Goal: Task Accomplishment & Management: Complete application form

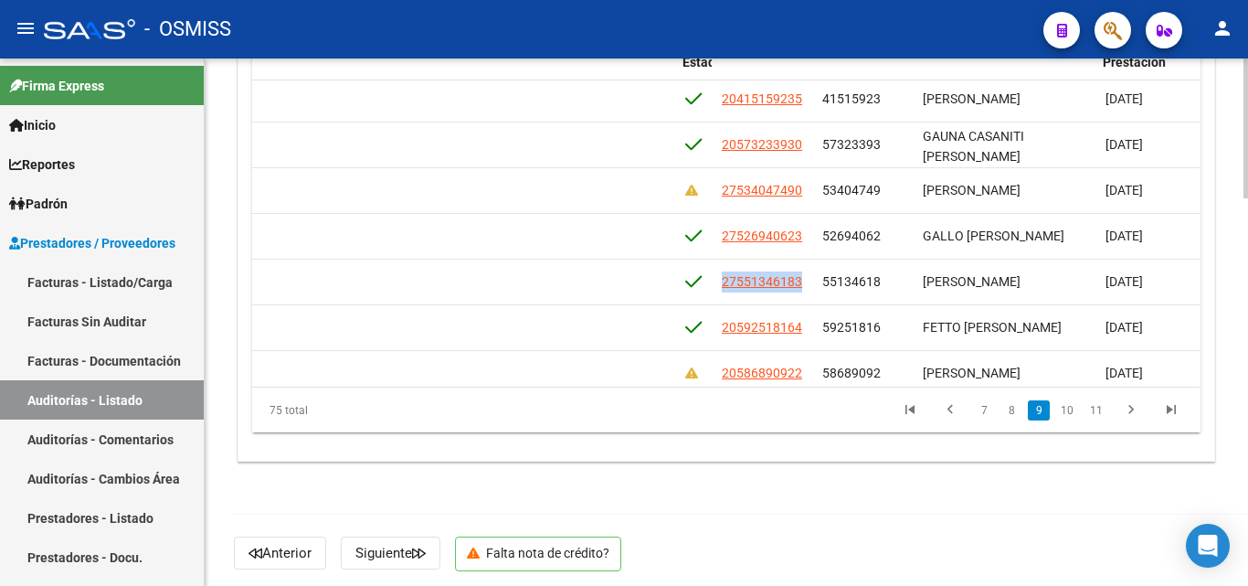
scroll to position [2334, 1149]
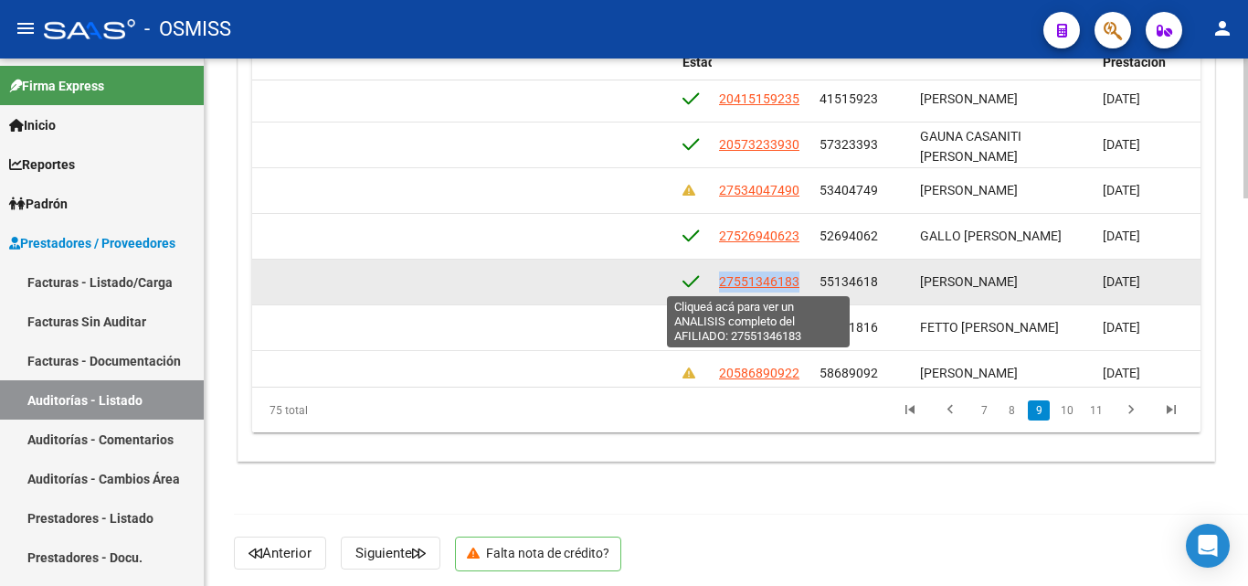
click at [719, 286] on span "27551346183" at bounding box center [759, 281] width 80 height 15
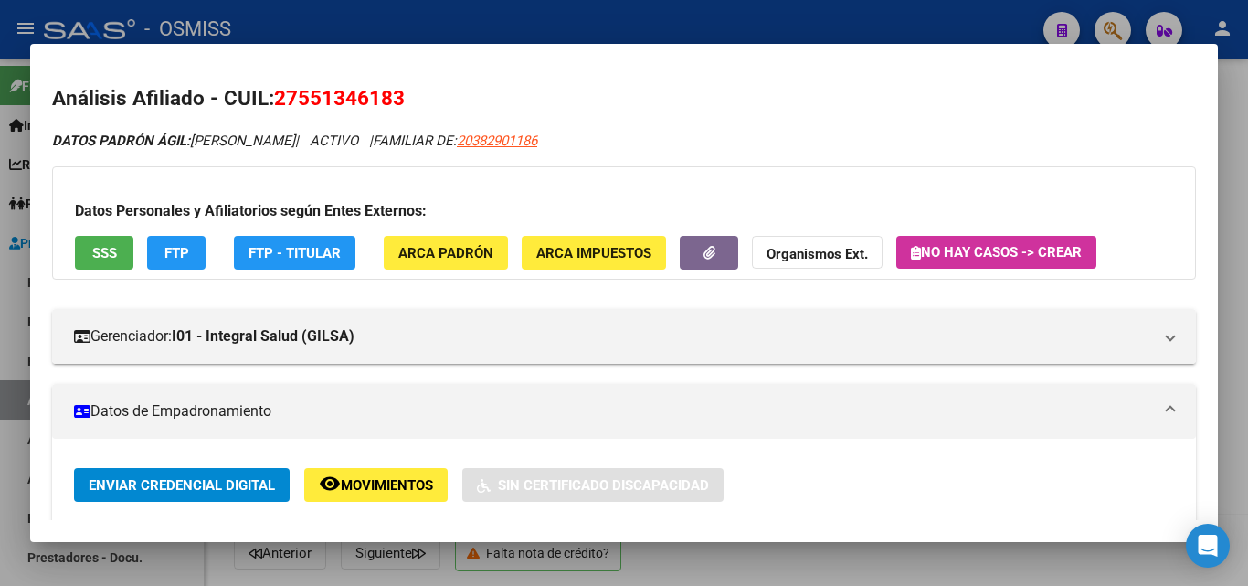
click at [425, 258] on span "ARCA Padrón" at bounding box center [445, 253] width 95 height 16
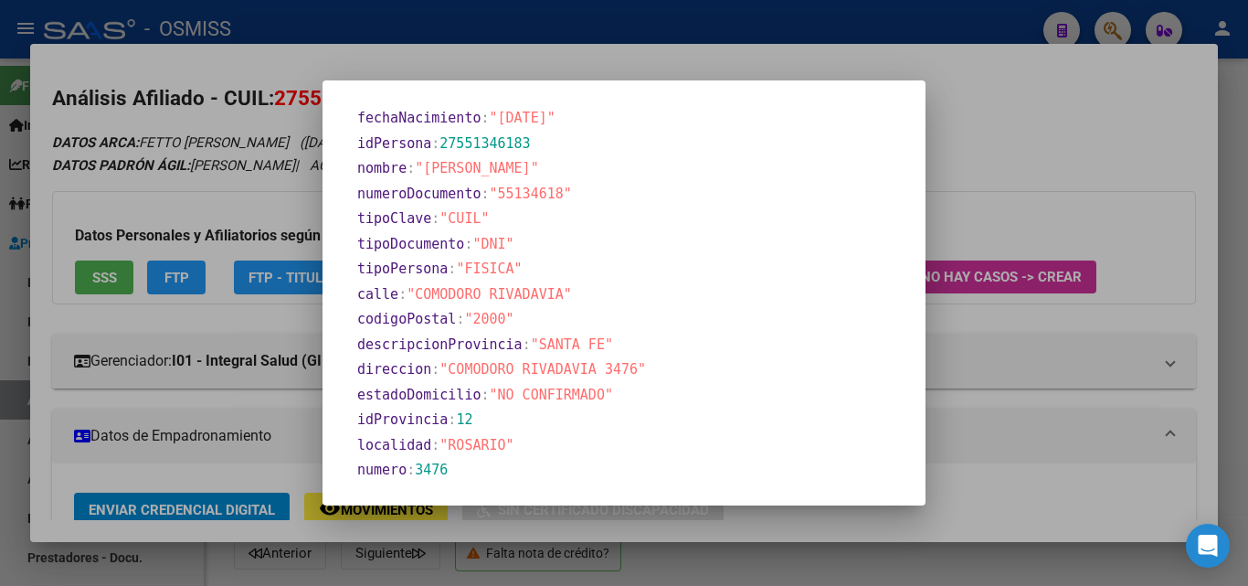
scroll to position [441, 0]
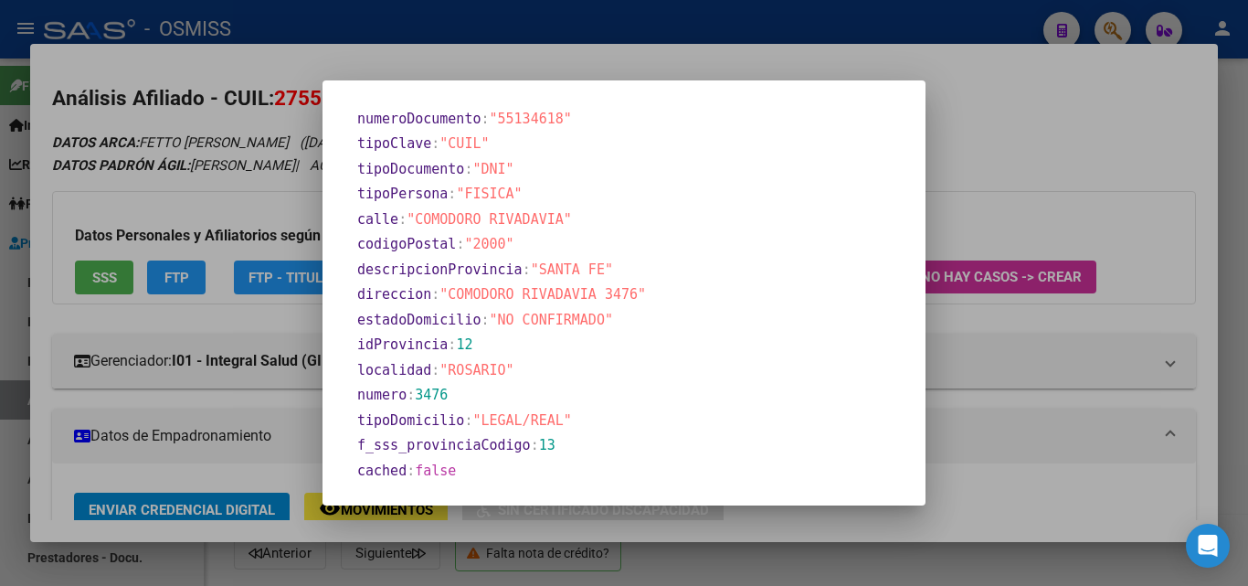
click at [441, 69] on div at bounding box center [624, 293] width 1248 height 586
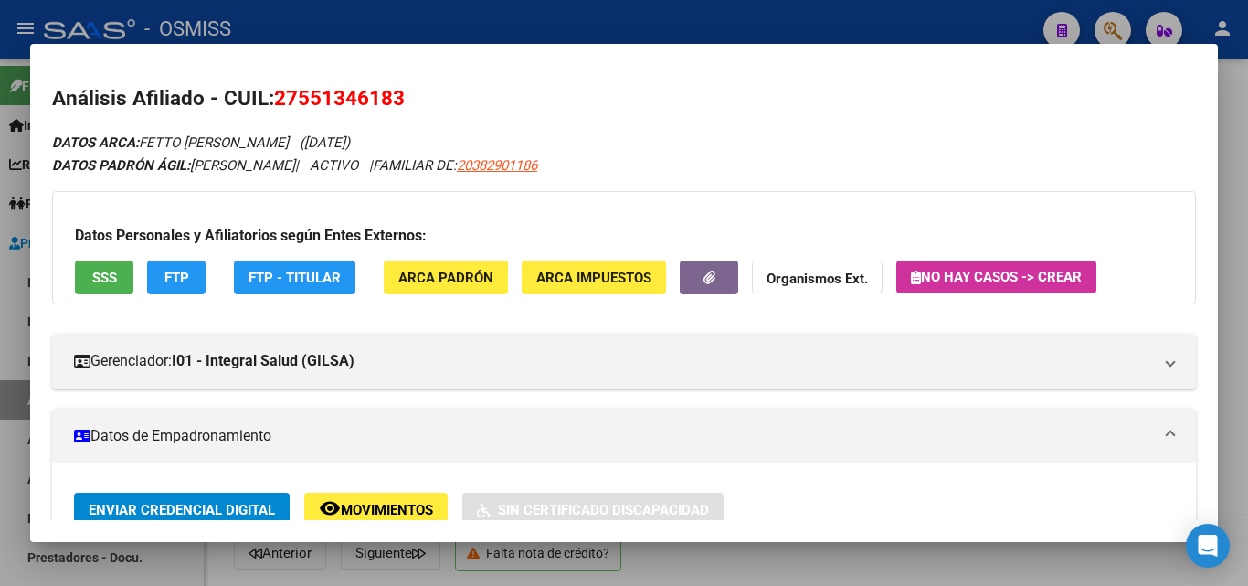
click at [104, 282] on span "SSS" at bounding box center [104, 278] width 25 height 16
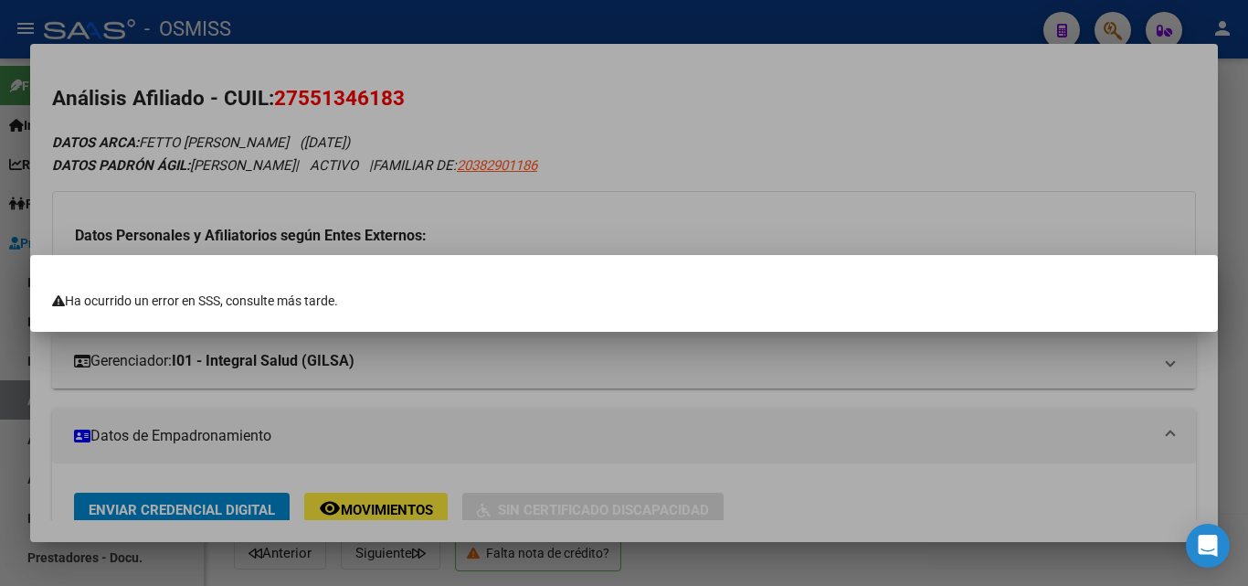
click at [673, 160] on div at bounding box center [624, 293] width 1248 height 586
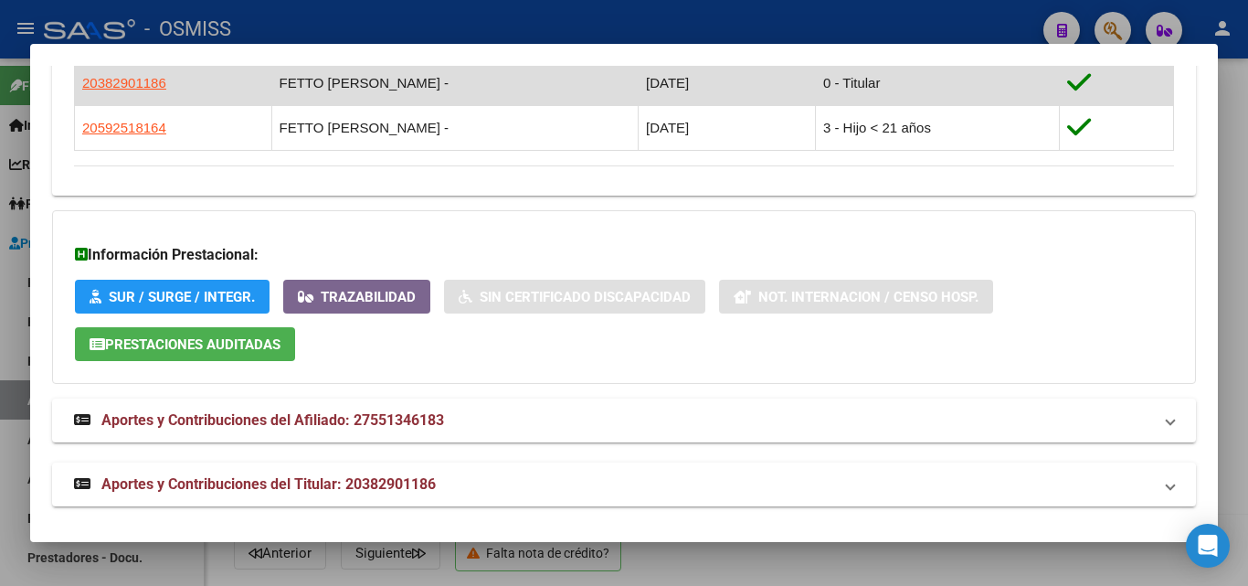
scroll to position [1104, 0]
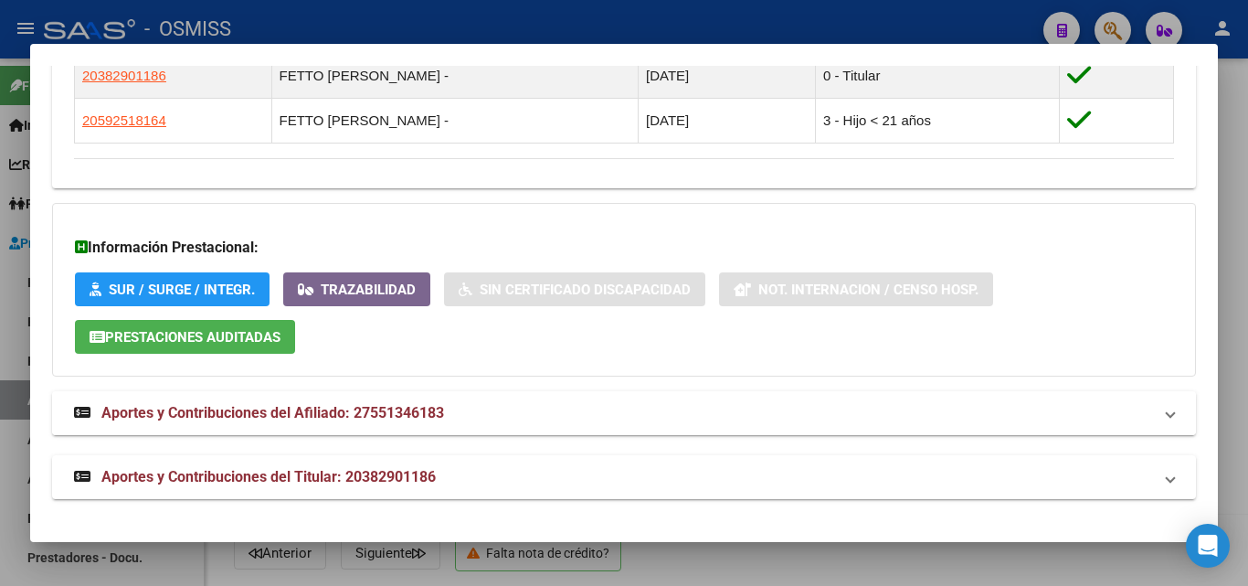
click at [1167, 417] on span at bounding box center [1170, 413] width 7 height 22
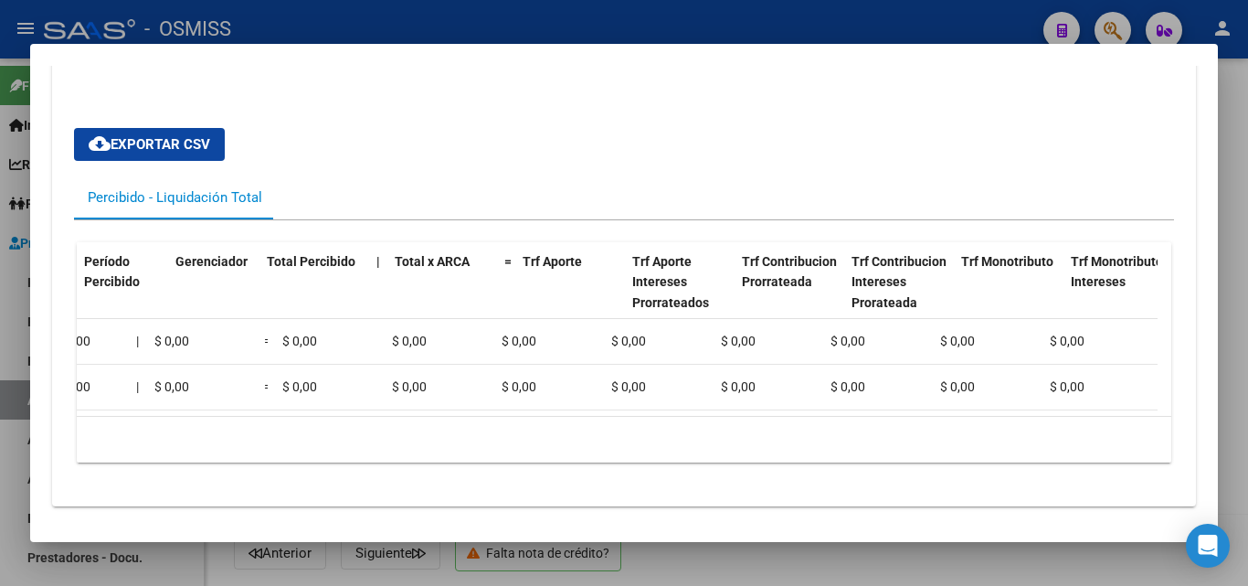
scroll to position [0, 0]
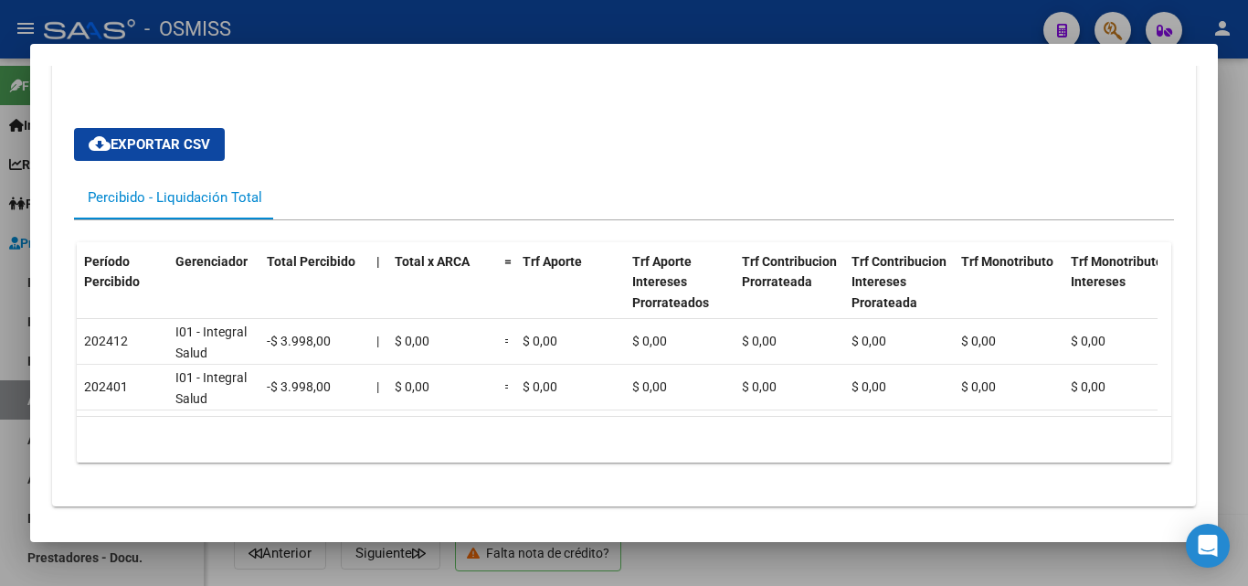
click at [451, 20] on div at bounding box center [624, 293] width 1248 height 586
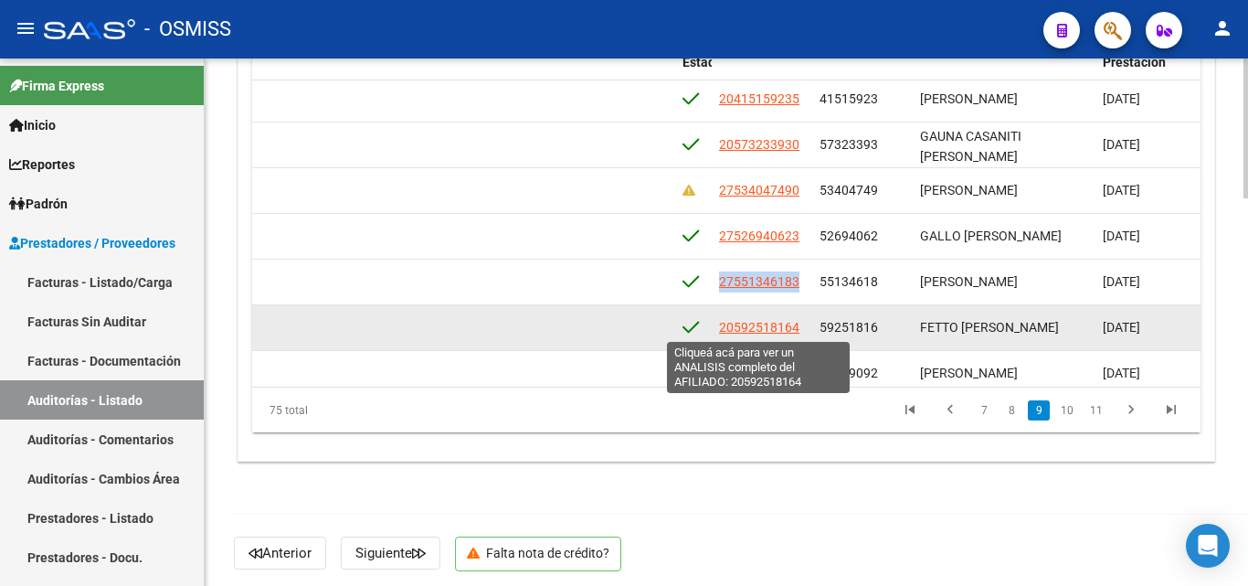
click at [736, 331] on span "20592518164" at bounding box center [759, 327] width 80 height 15
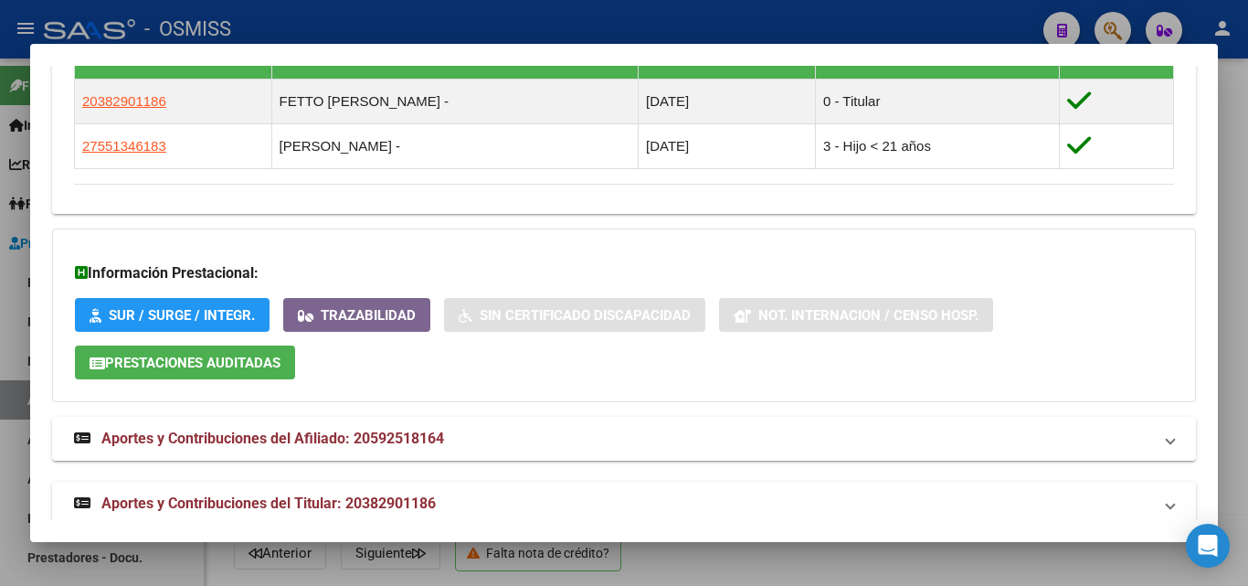
scroll to position [1078, 0]
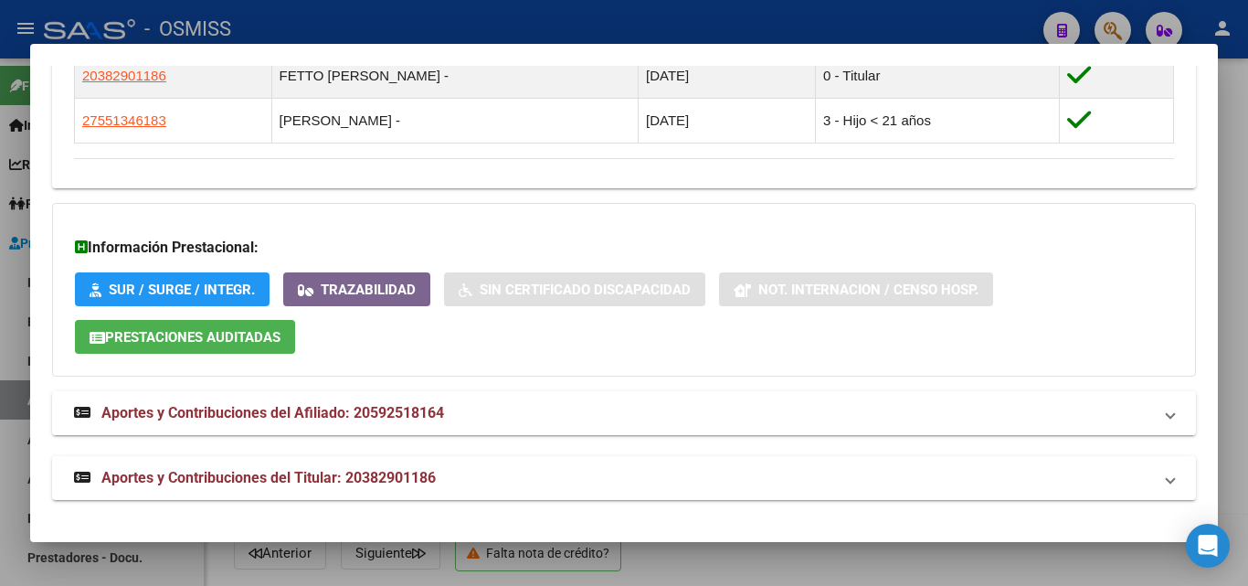
click at [101, 410] on span "Aportes y Contribuciones del Afiliado: 20592518164" at bounding box center [272, 412] width 343 height 17
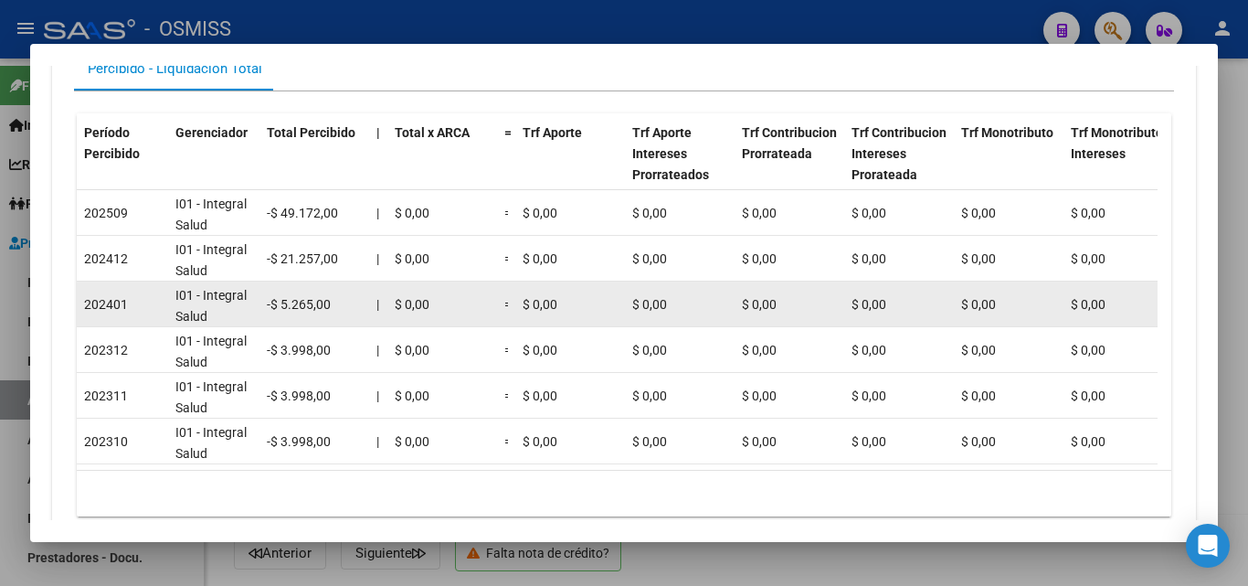
scroll to position [1627, 0]
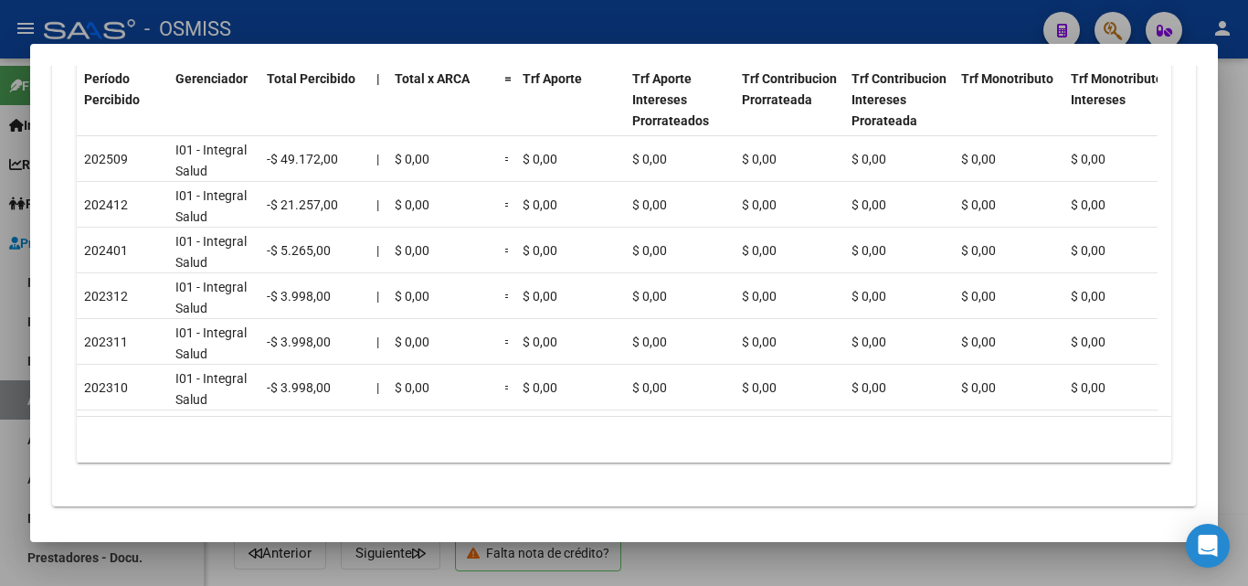
click at [318, 18] on div at bounding box center [624, 293] width 1248 height 586
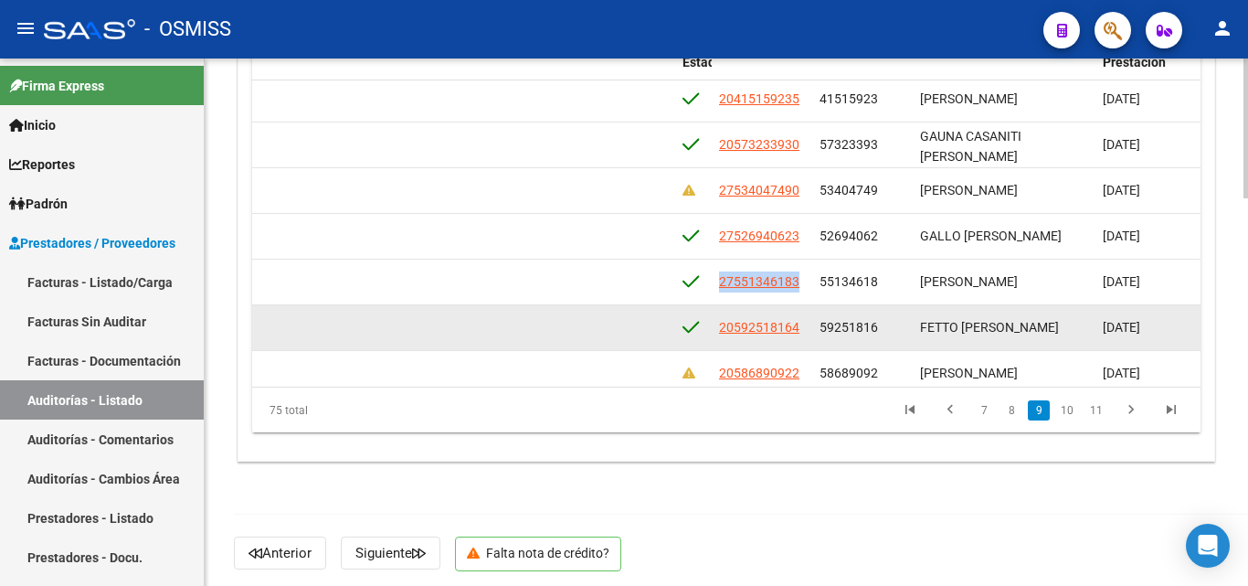
drag, startPoint x: 717, startPoint y: 329, endPoint x: 805, endPoint y: 335, distance: 88.0
click at [805, 335] on datatable-body-cell "20592518164" at bounding box center [762, 327] width 101 height 45
copy span "20592518164"
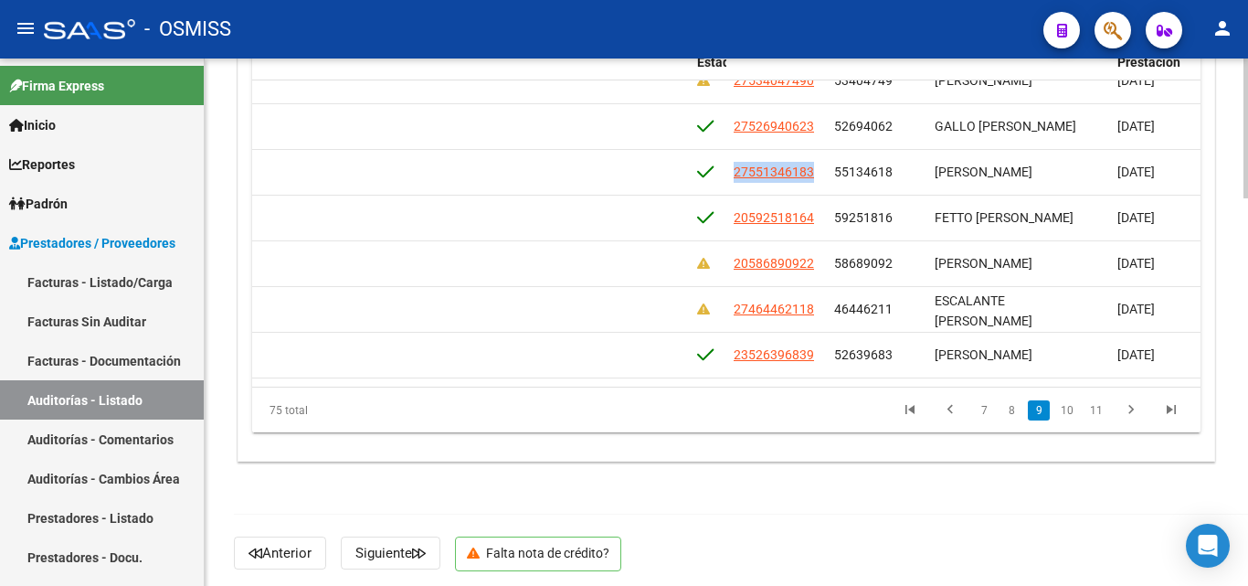
scroll to position [2444, 1143]
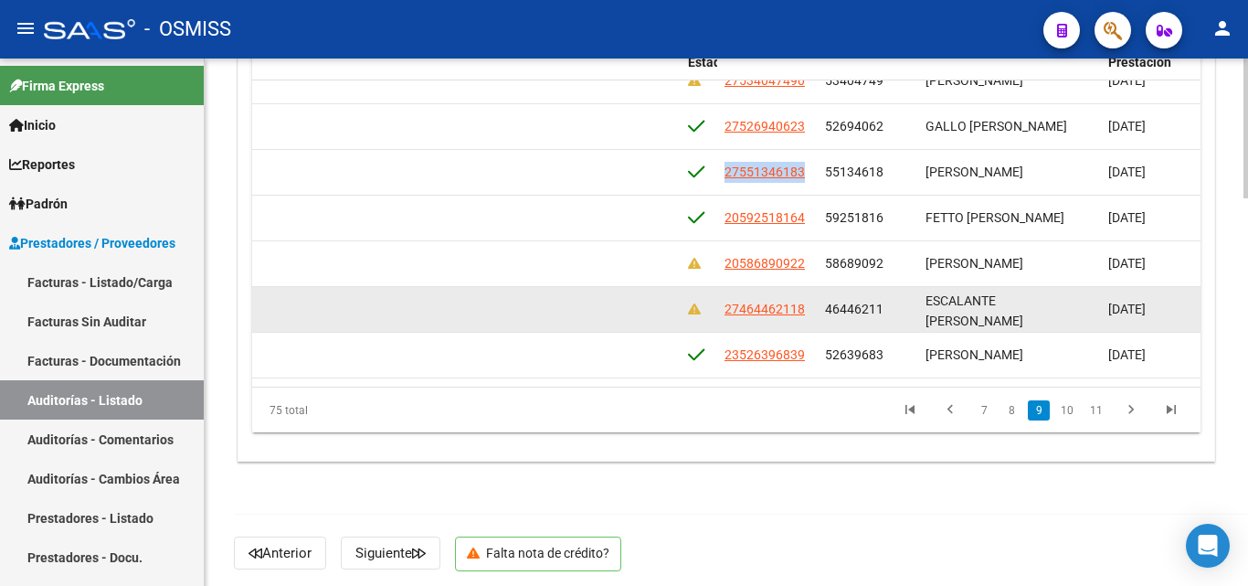
drag, startPoint x: 724, startPoint y: 311, endPoint x: 809, endPoint y: 313, distance: 85.0
click at [809, 313] on datatable-body-cell "27464462118" at bounding box center [767, 309] width 101 height 45
copy span "27464462118"
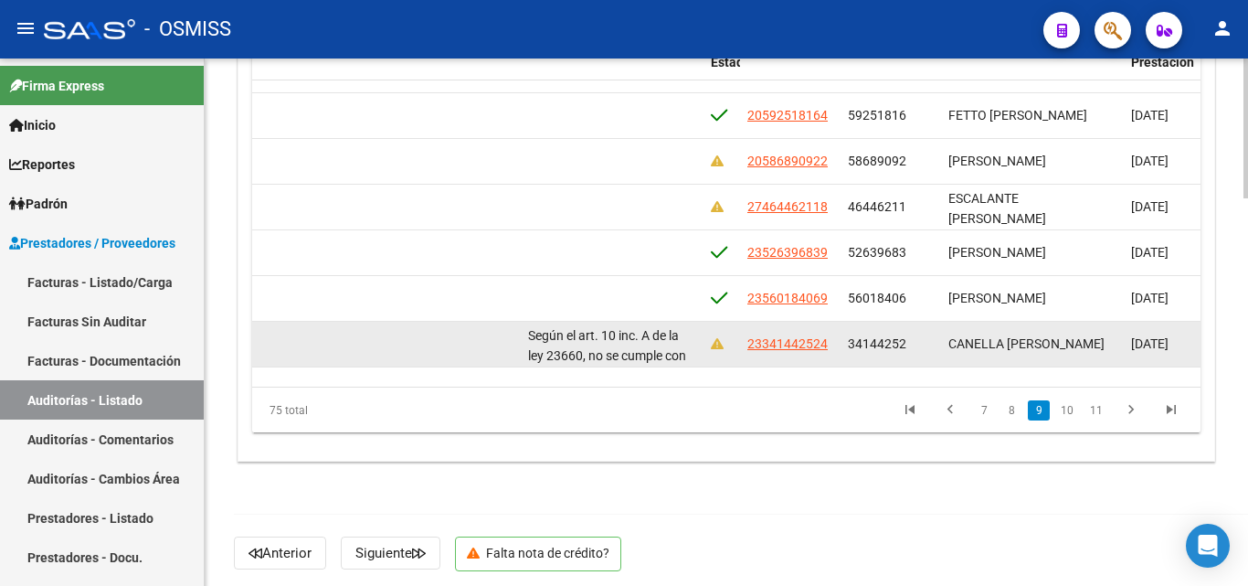
scroll to position [2560, 1121]
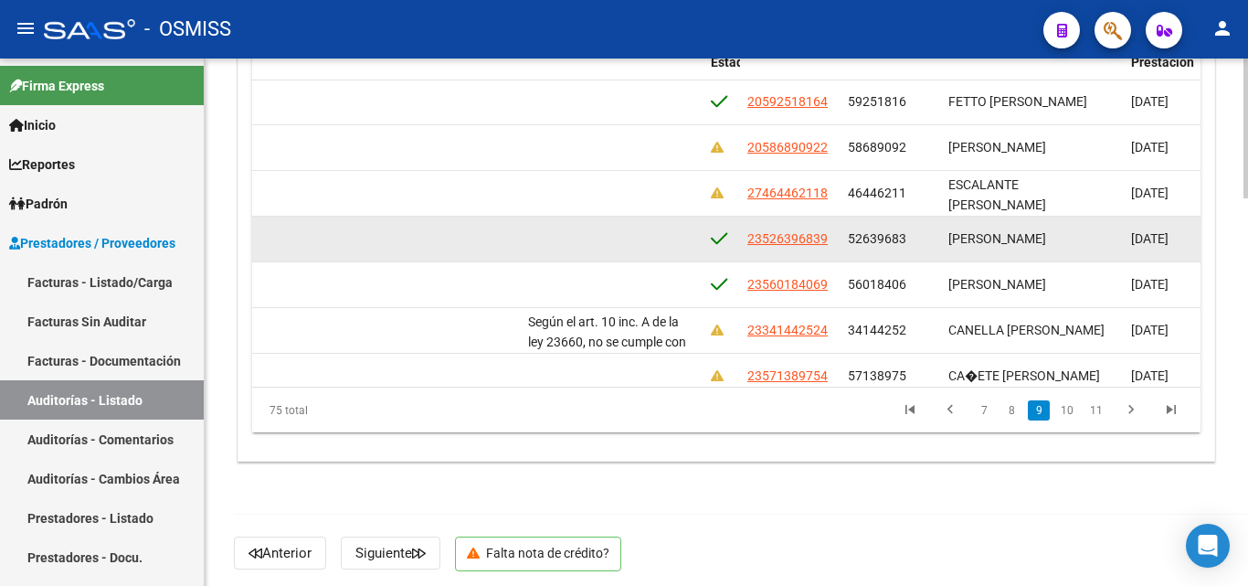
drag, startPoint x: 742, startPoint y: 357, endPoint x: 839, endPoint y: 247, distance: 147.0
click at [839, 247] on datatable-body-cell "23526396839" at bounding box center [790, 239] width 101 height 45
copy span "23526396839"
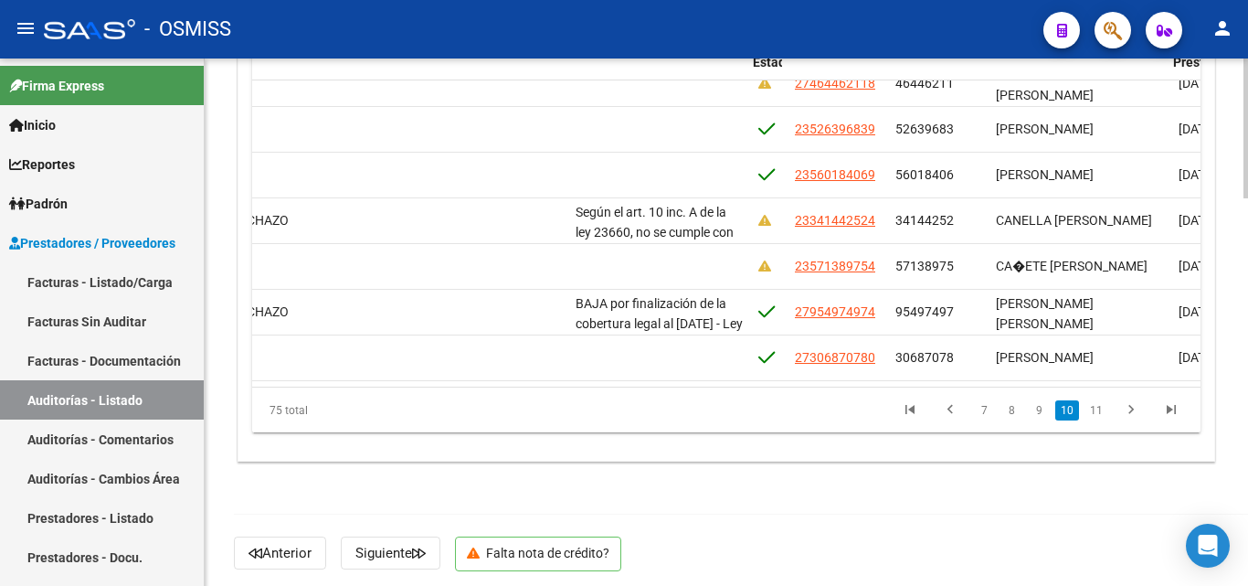
scroll to position [2670, 1078]
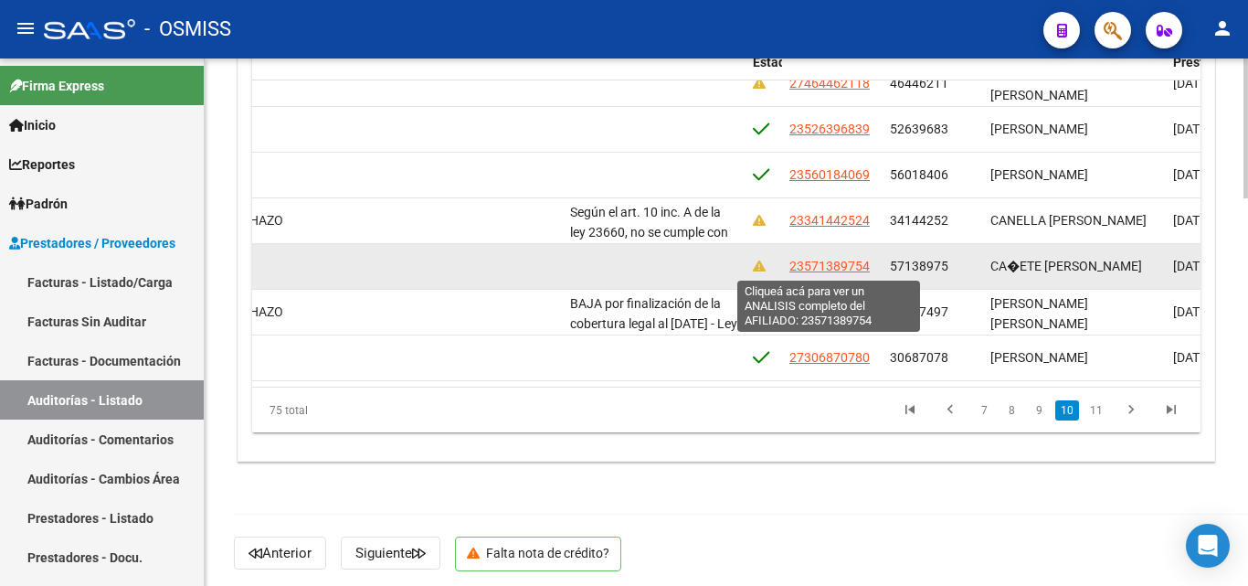
drag, startPoint x: 789, startPoint y: 267, endPoint x: 866, endPoint y: 273, distance: 78.0
click at [866, 273] on datatable-body-cell "23571389754" at bounding box center [832, 266] width 101 height 45
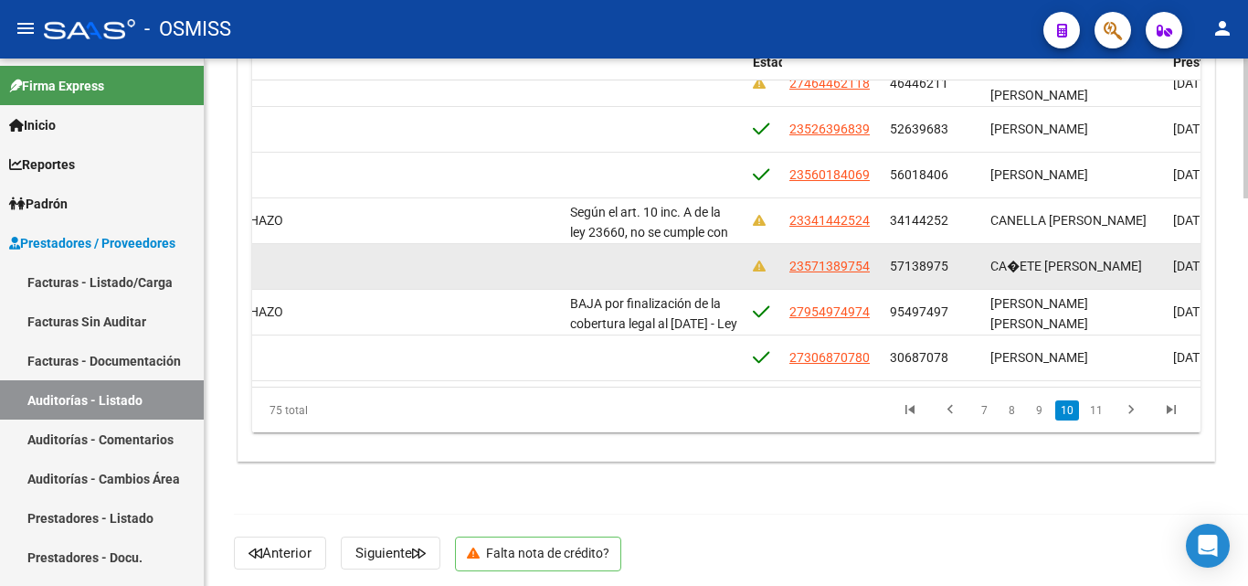
copy span "23571389754"
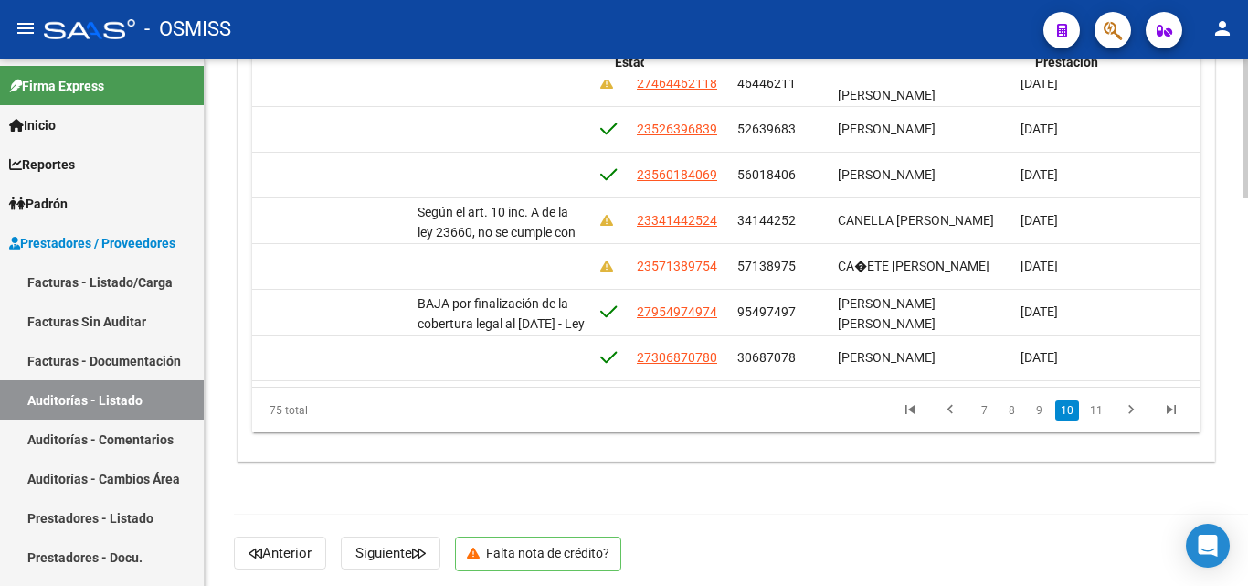
scroll to position [2670, 1247]
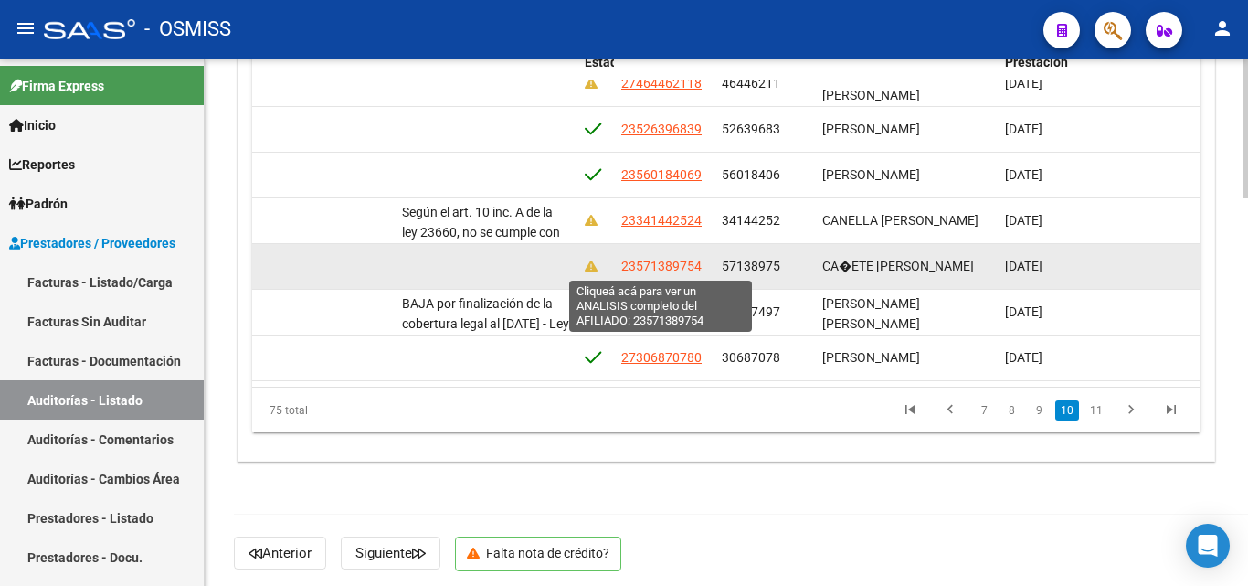
click at [656, 261] on span "23571389754" at bounding box center [661, 266] width 80 height 15
copy span "23571389754"
type textarea "23571389754"
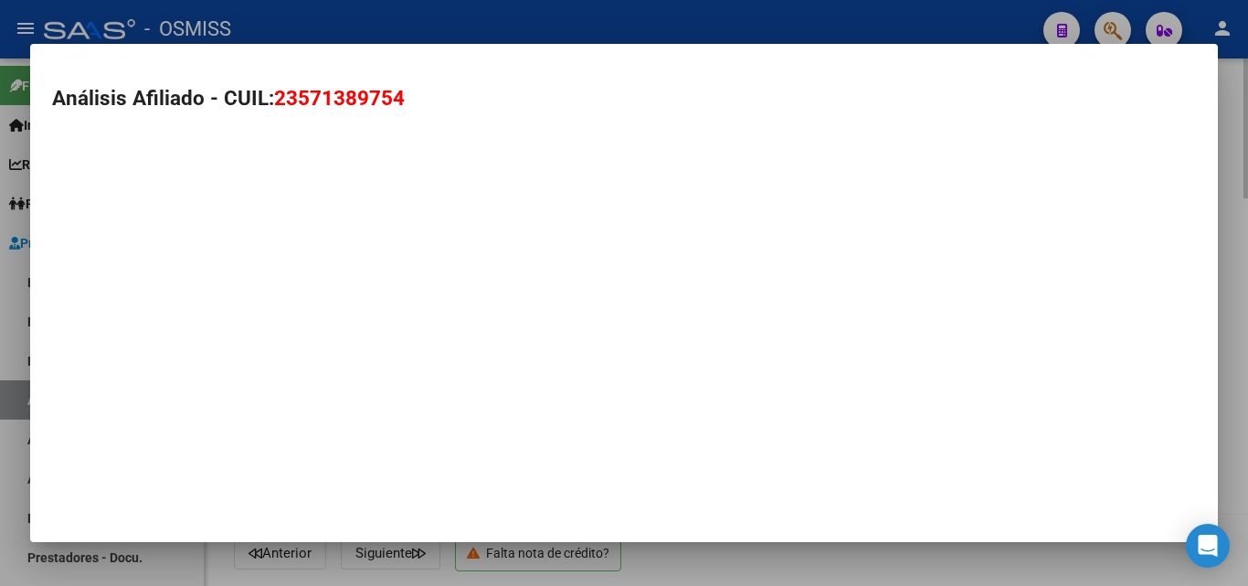
click at [656, 261] on mat-dialog-container "Análisis Afiliado - CUIL: 23571389754" at bounding box center [624, 293] width 1188 height 498
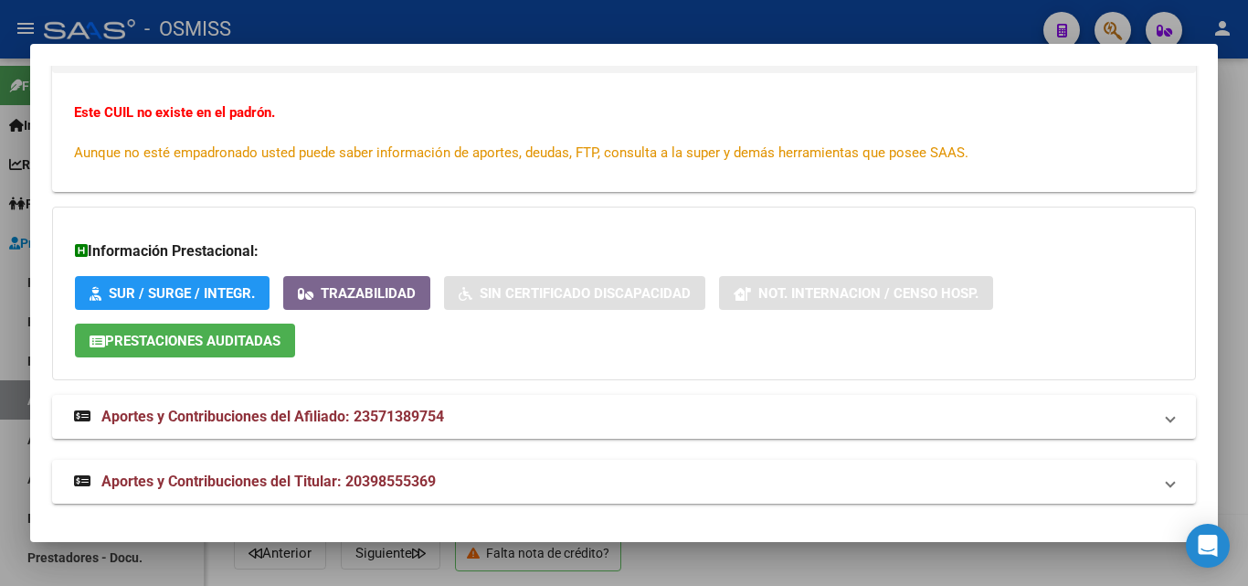
scroll to position [369, 0]
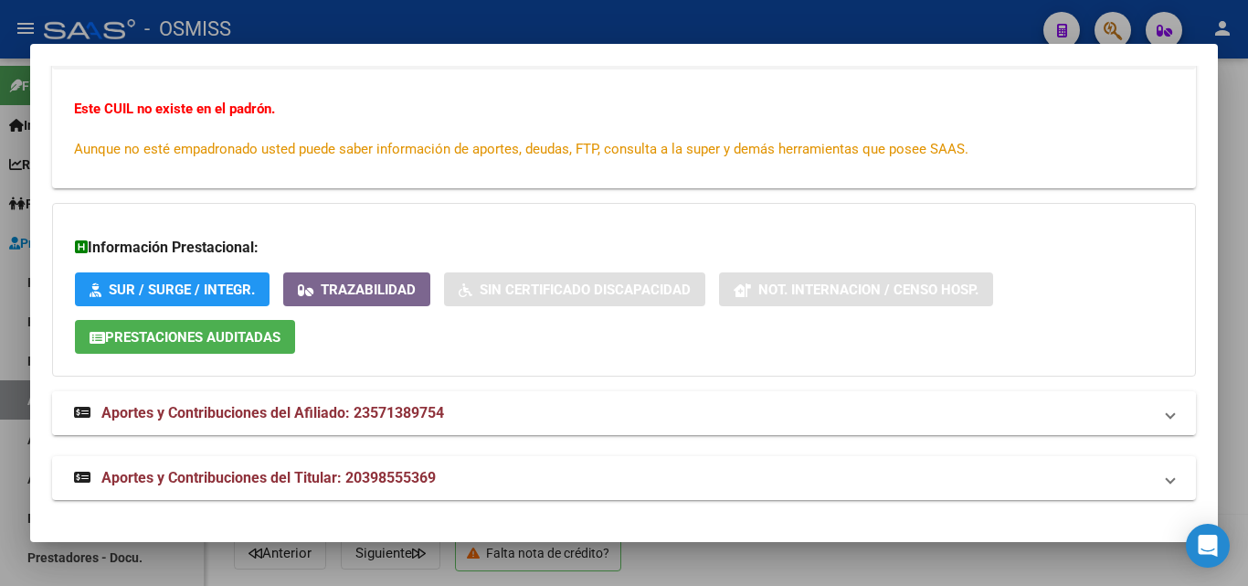
click at [175, 411] on span "Aportes y Contribuciones del Afiliado: 23571389754" at bounding box center [272, 412] width 343 height 17
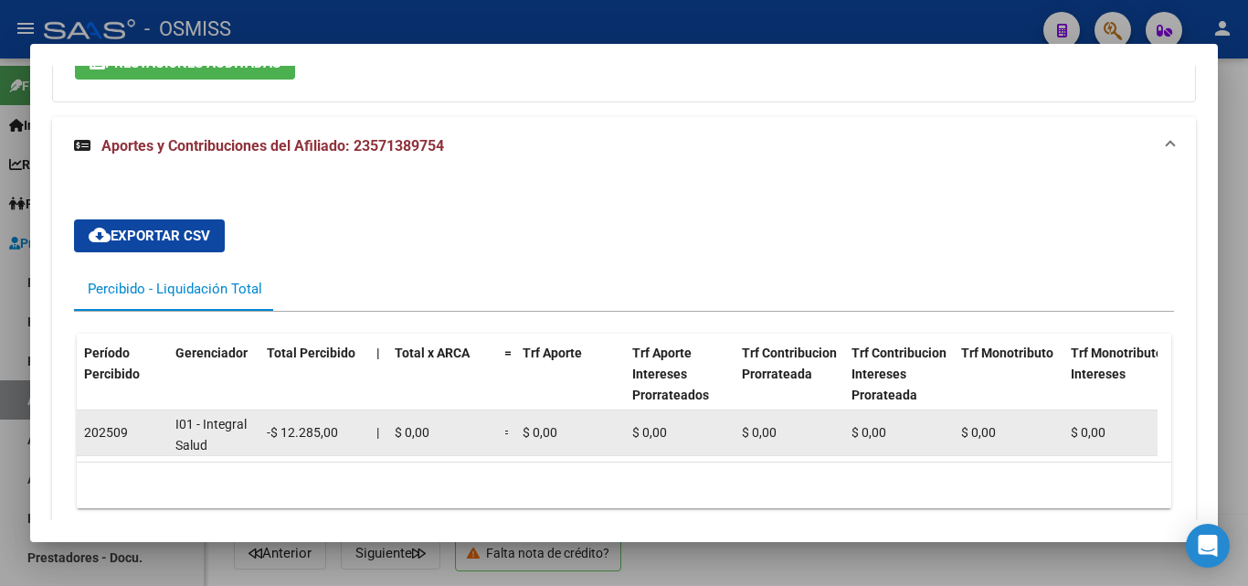
scroll to position [24, 0]
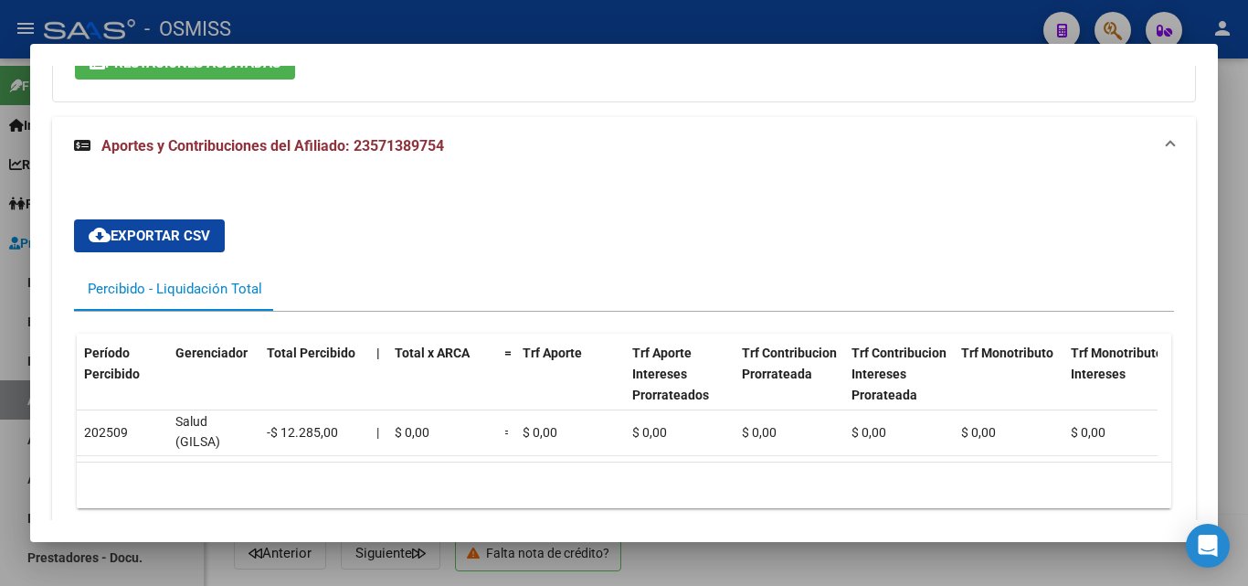
click at [409, 24] on div at bounding box center [624, 293] width 1248 height 586
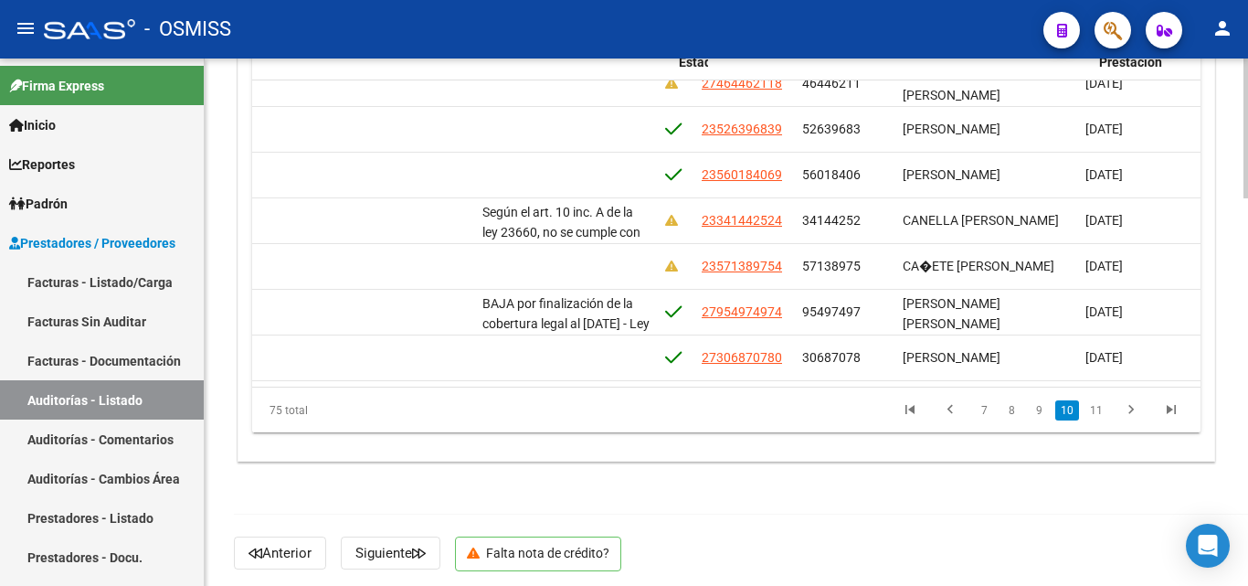
scroll to position [2670, 1153]
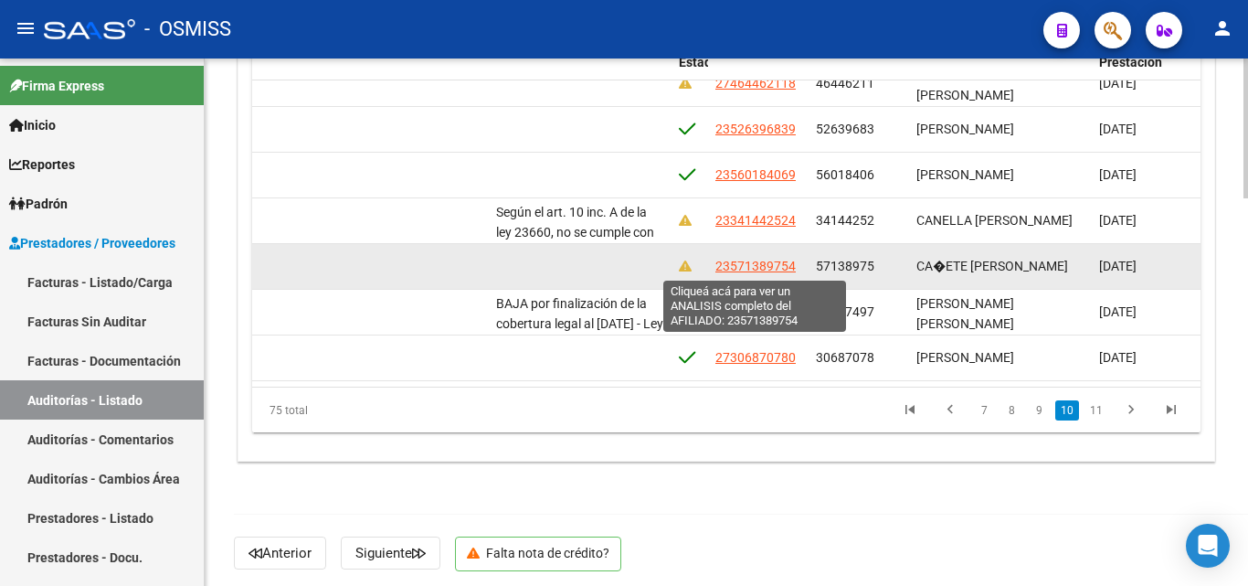
click at [768, 265] on span "23571389754" at bounding box center [756, 266] width 80 height 15
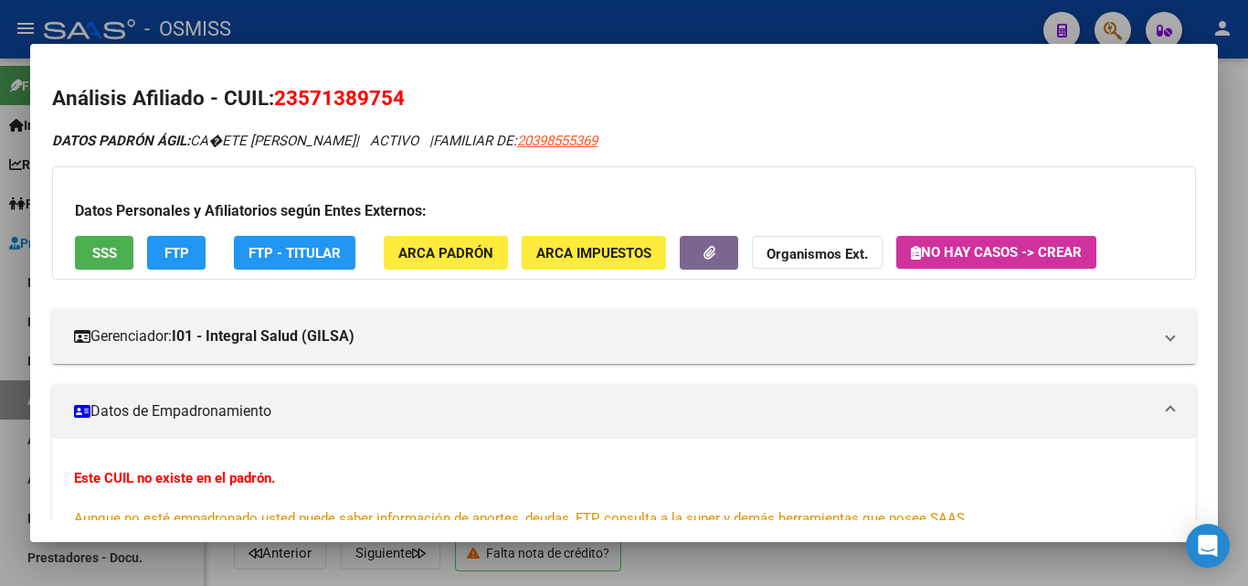
click at [420, 261] on button "ARCA Padrón" at bounding box center [446, 253] width 124 height 34
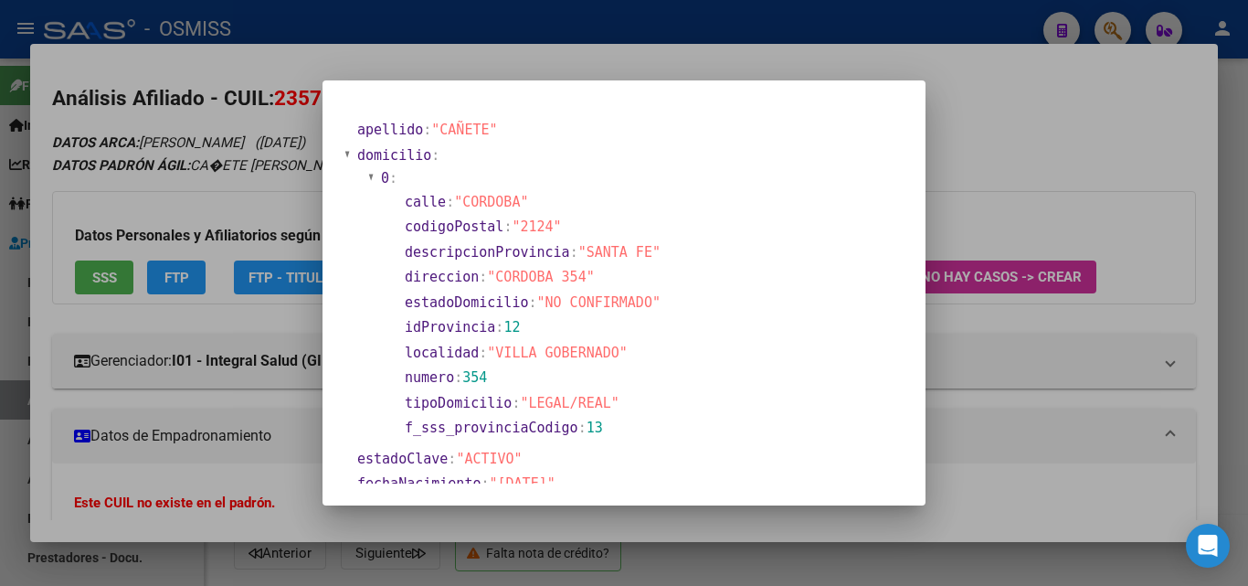
click at [987, 82] on div at bounding box center [624, 293] width 1248 height 586
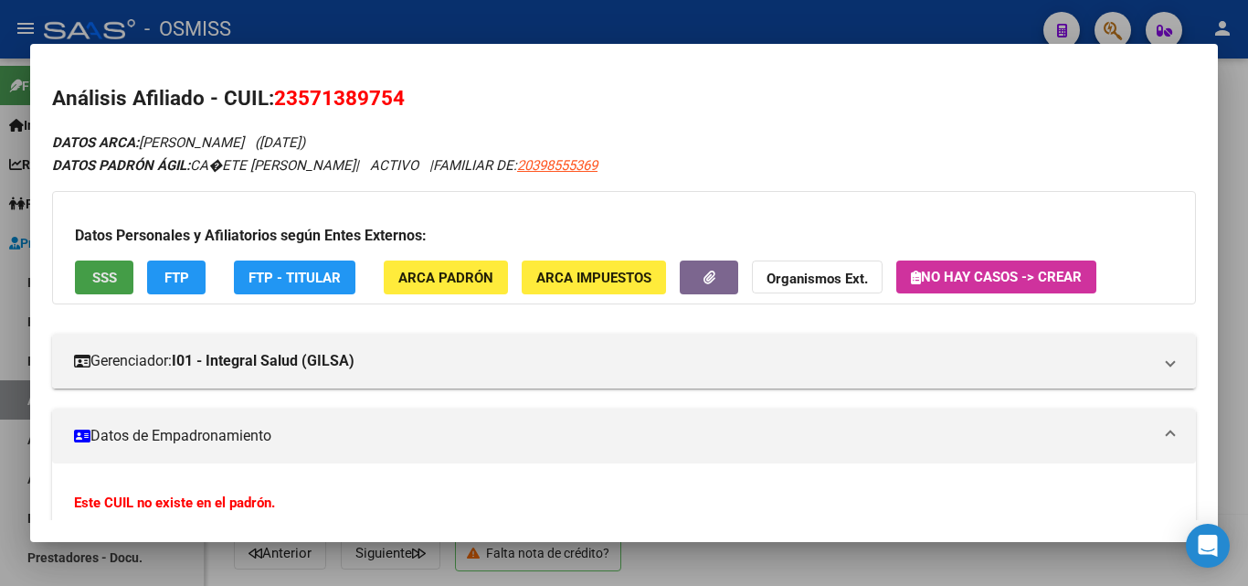
click at [111, 282] on span "SSS" at bounding box center [104, 278] width 25 height 16
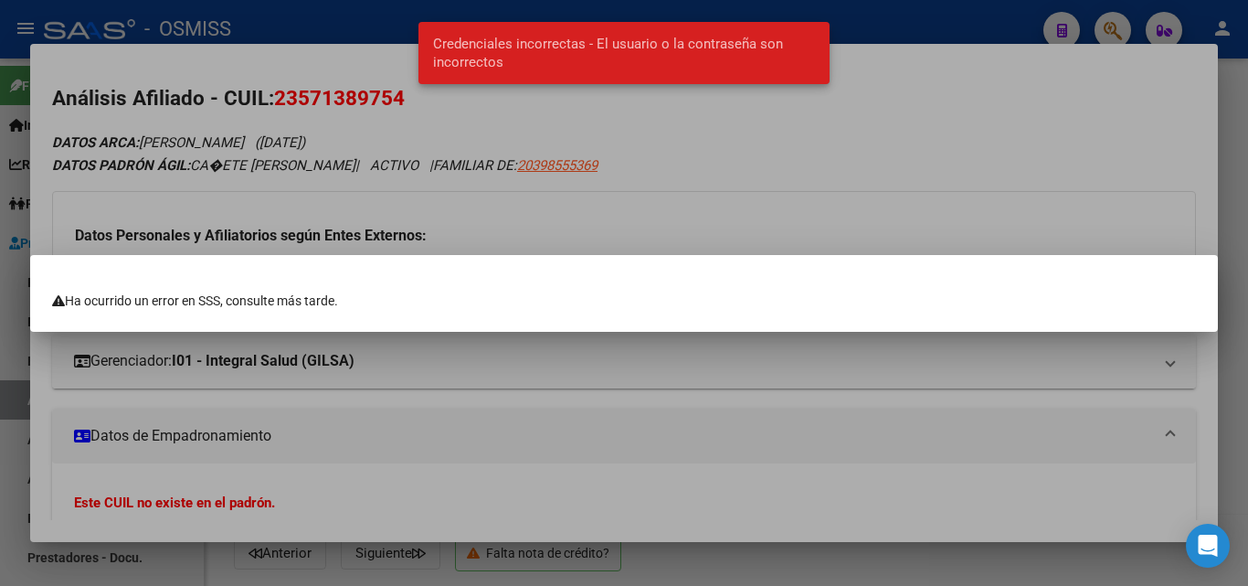
click at [661, 135] on div at bounding box center [624, 293] width 1248 height 586
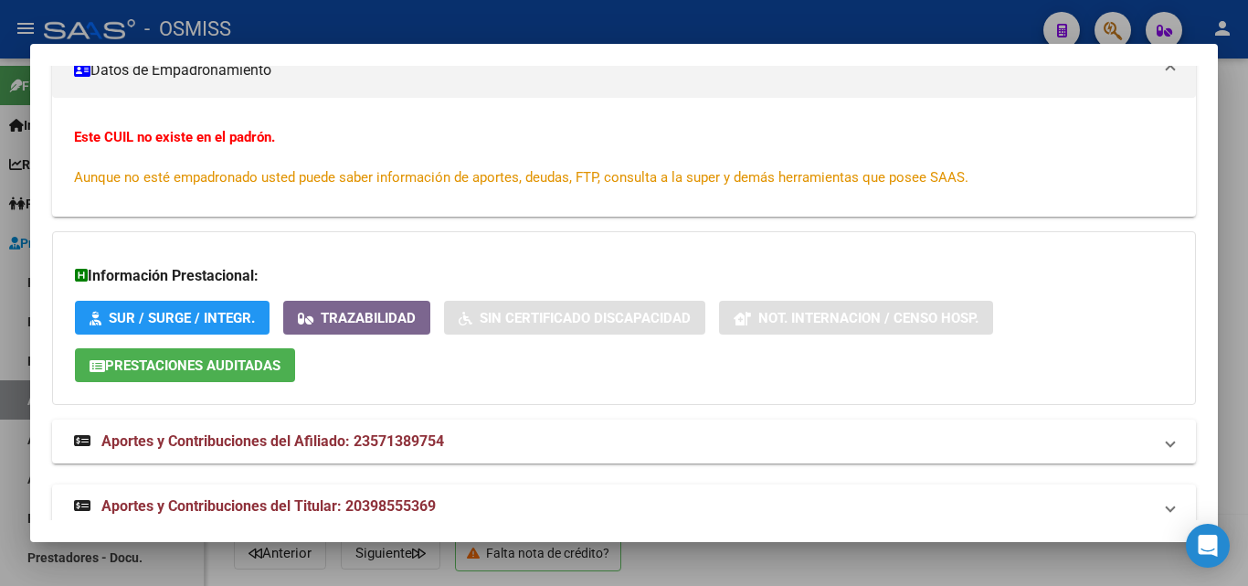
scroll to position [394, 0]
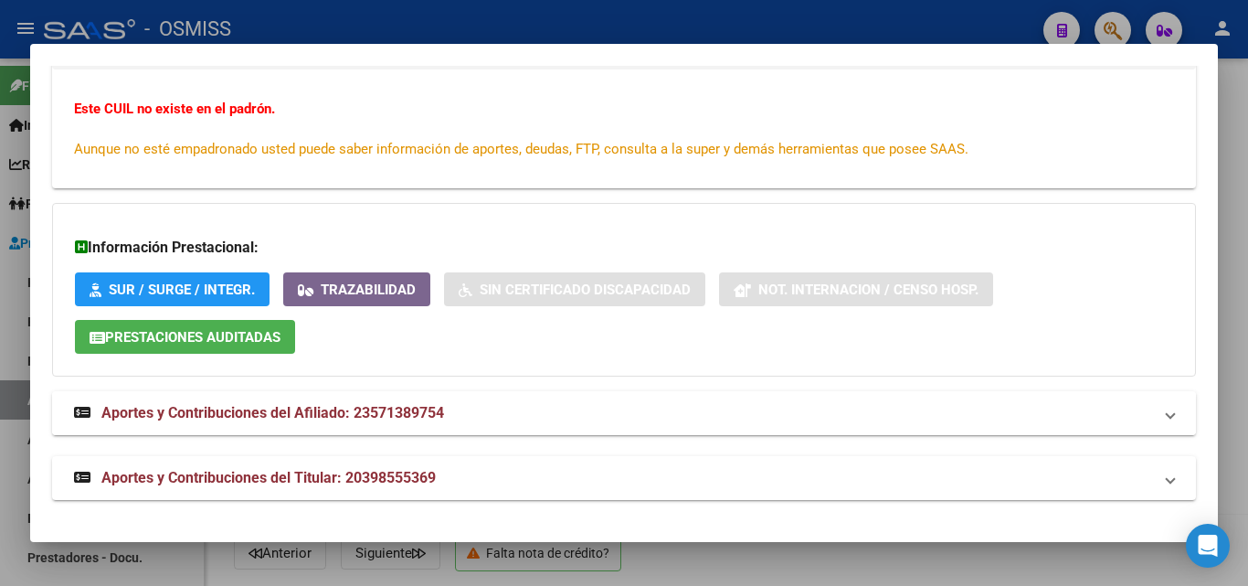
click at [133, 427] on mat-expansion-panel-header "Aportes y Contribuciones del Afiliado: 23571389754" at bounding box center [624, 413] width 1144 height 44
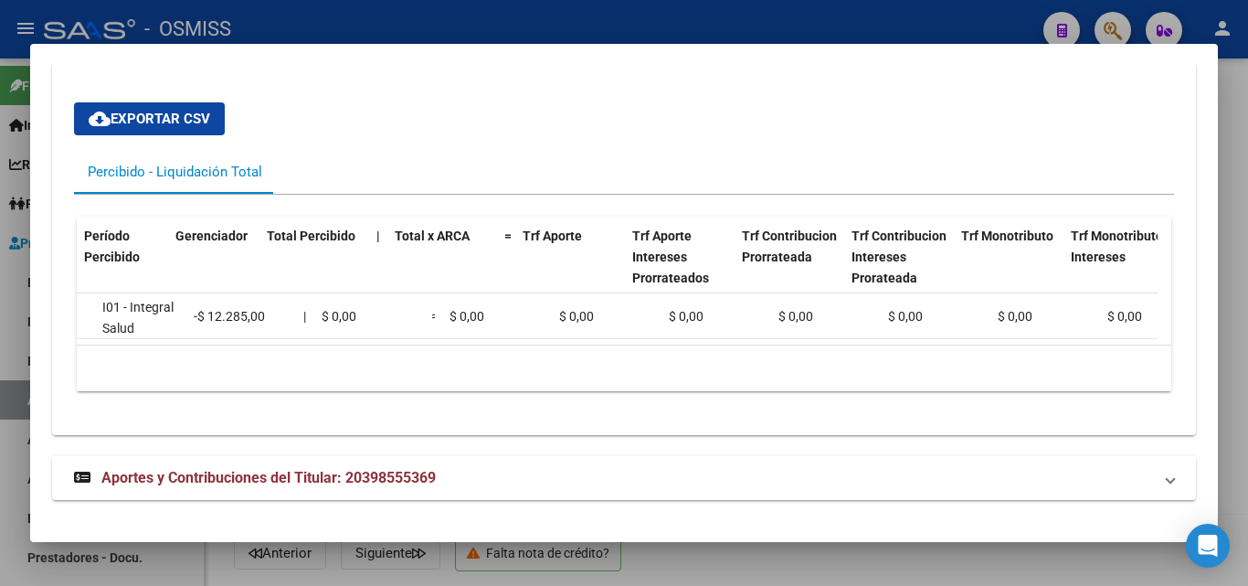
scroll to position [0, 0]
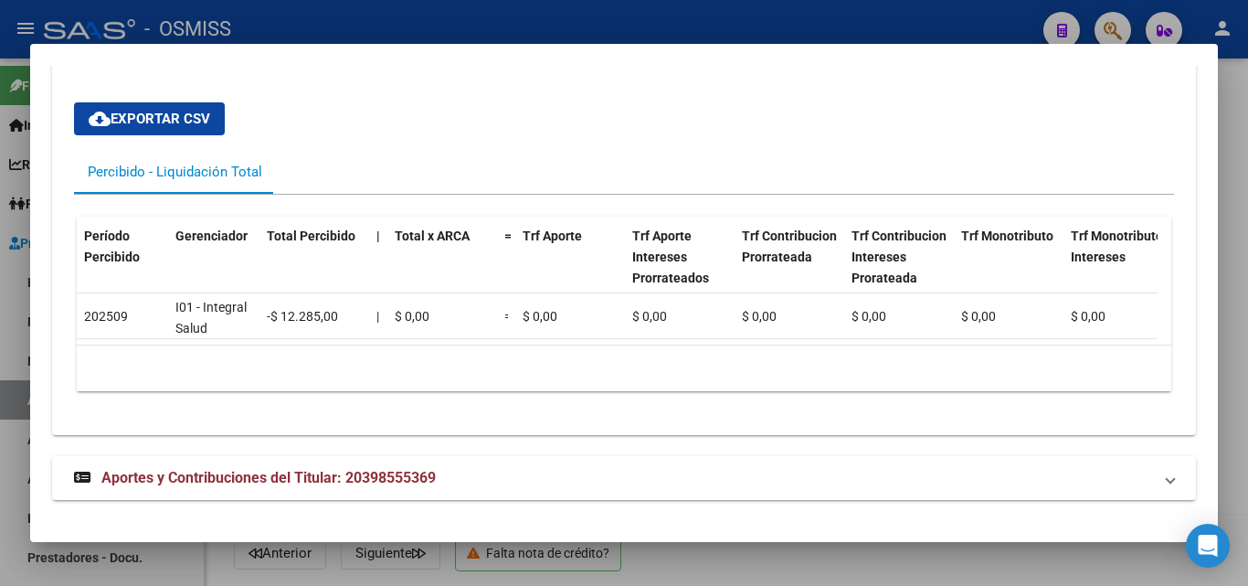
click at [333, 19] on div at bounding box center [624, 293] width 1248 height 586
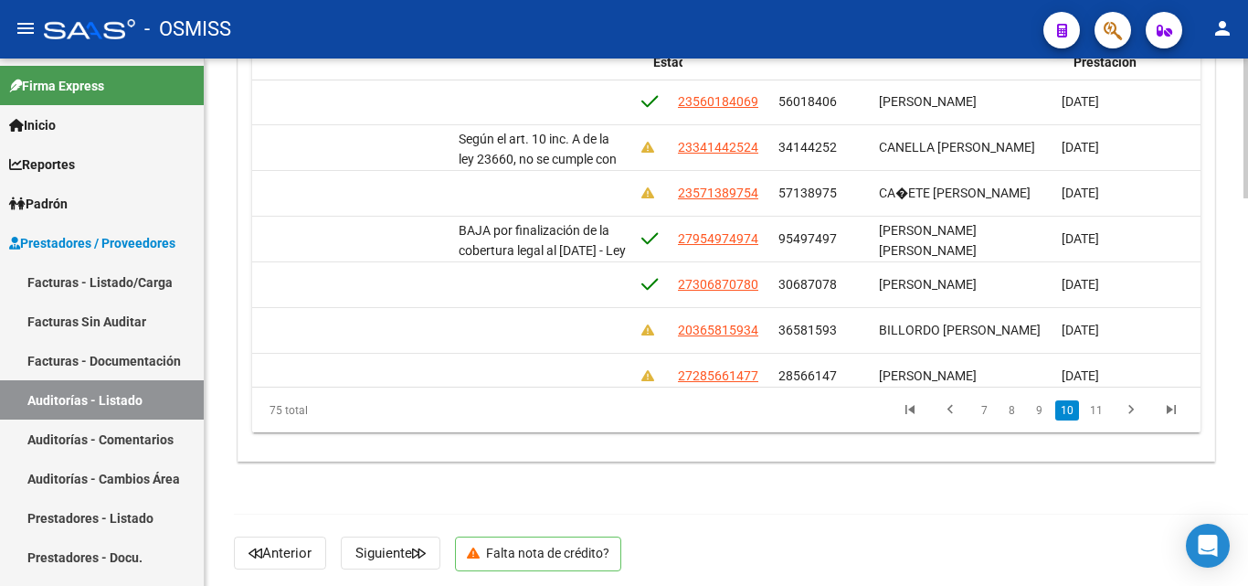
scroll to position [2743, 1178]
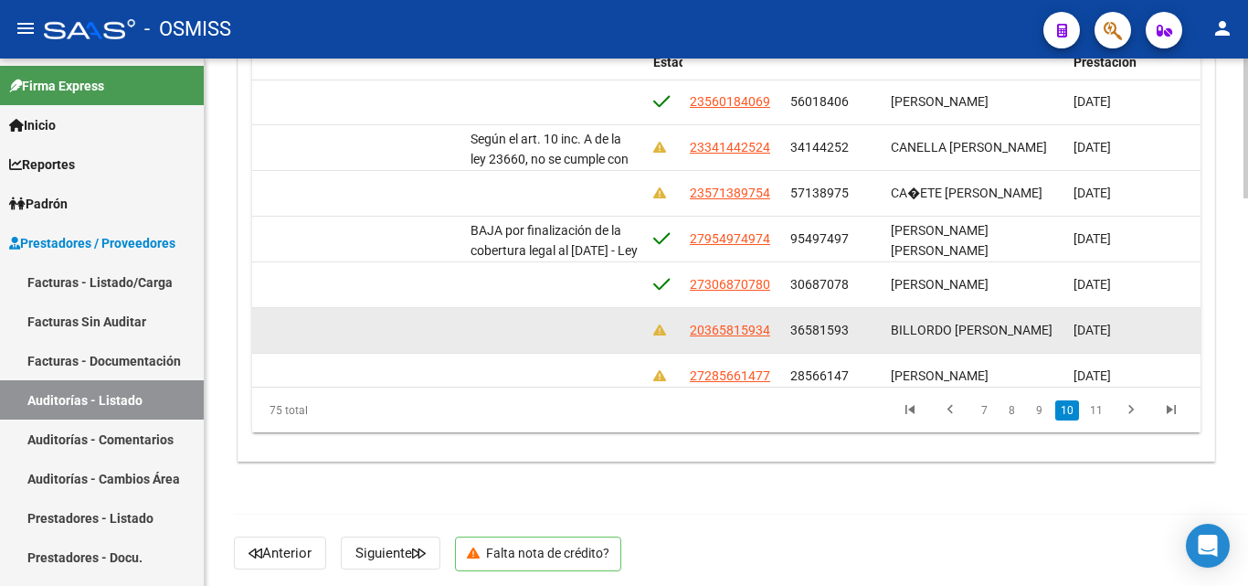
drag, startPoint x: 684, startPoint y: 332, endPoint x: 759, endPoint y: 343, distance: 75.7
click at [759, 343] on datatable-body-cell "20365815934" at bounding box center [733, 330] width 101 height 45
copy span "20365815934"
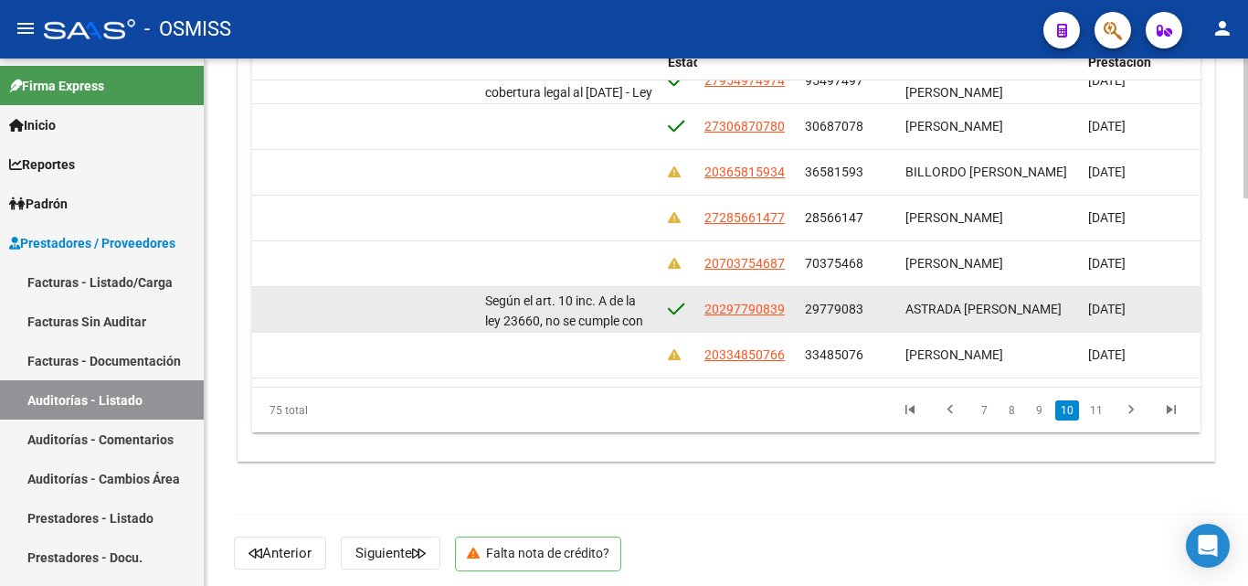
scroll to position [2918, 1163]
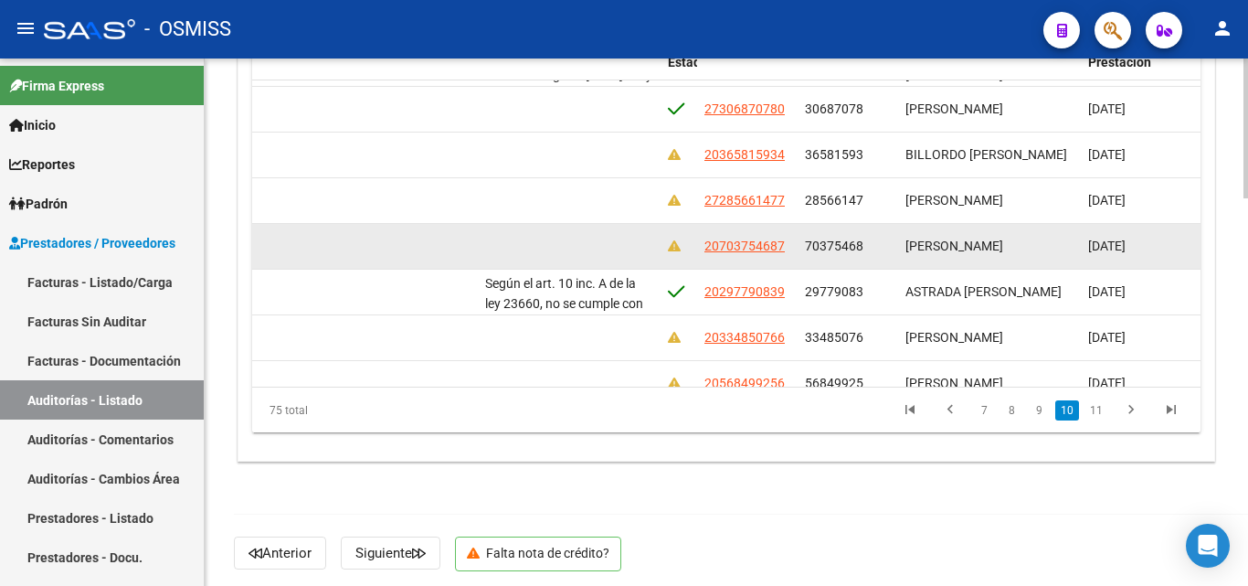
drag, startPoint x: 700, startPoint y: 345, endPoint x: 785, endPoint y: 231, distance: 142.4
click at [785, 231] on datatable-body-cell "20703754687" at bounding box center [747, 246] width 101 height 45
copy span "20703754687"
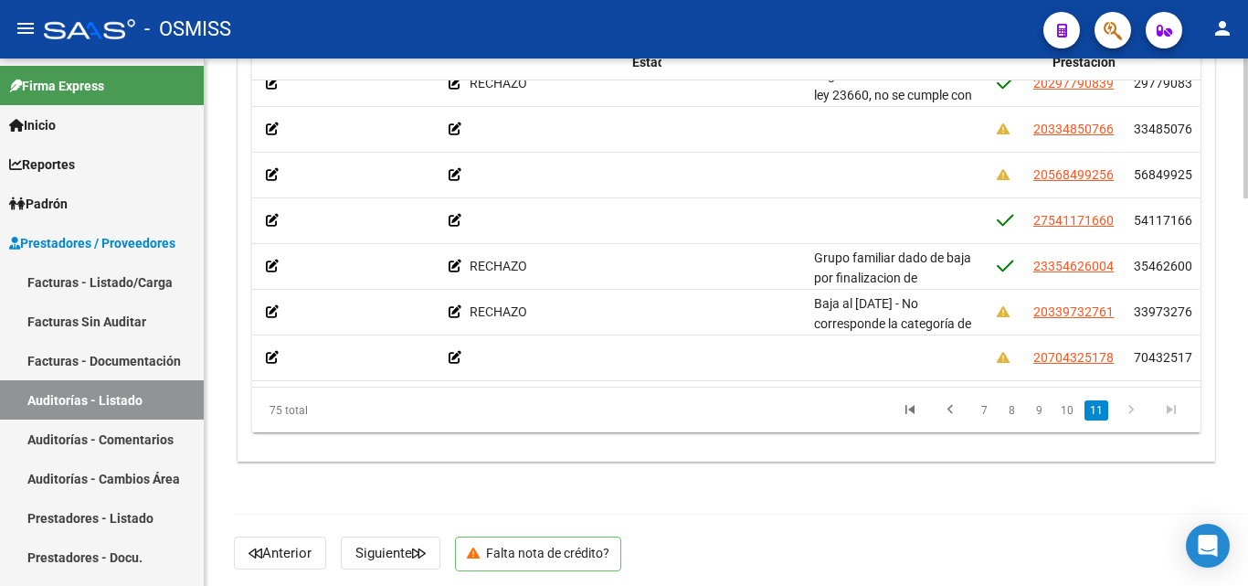
scroll to position [3141, 1296]
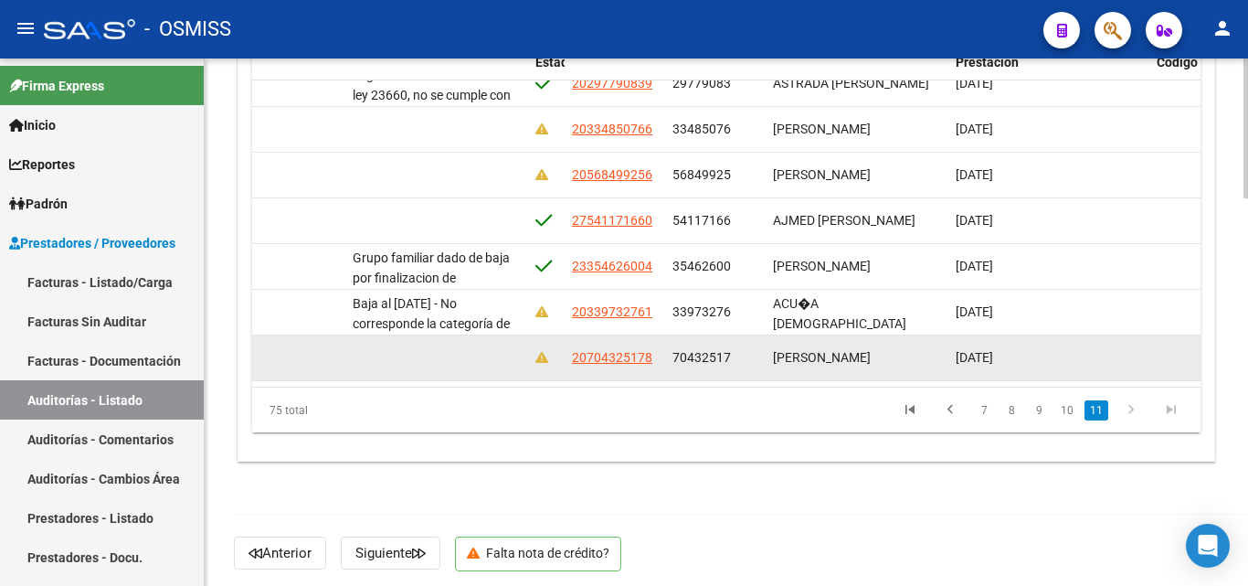
drag, startPoint x: 570, startPoint y: 341, endPoint x: 652, endPoint y: 353, distance: 82.2
click at [652, 353] on datatable-body-cell "20704325178" at bounding box center [615, 357] width 101 height 45
copy span "20704325178"
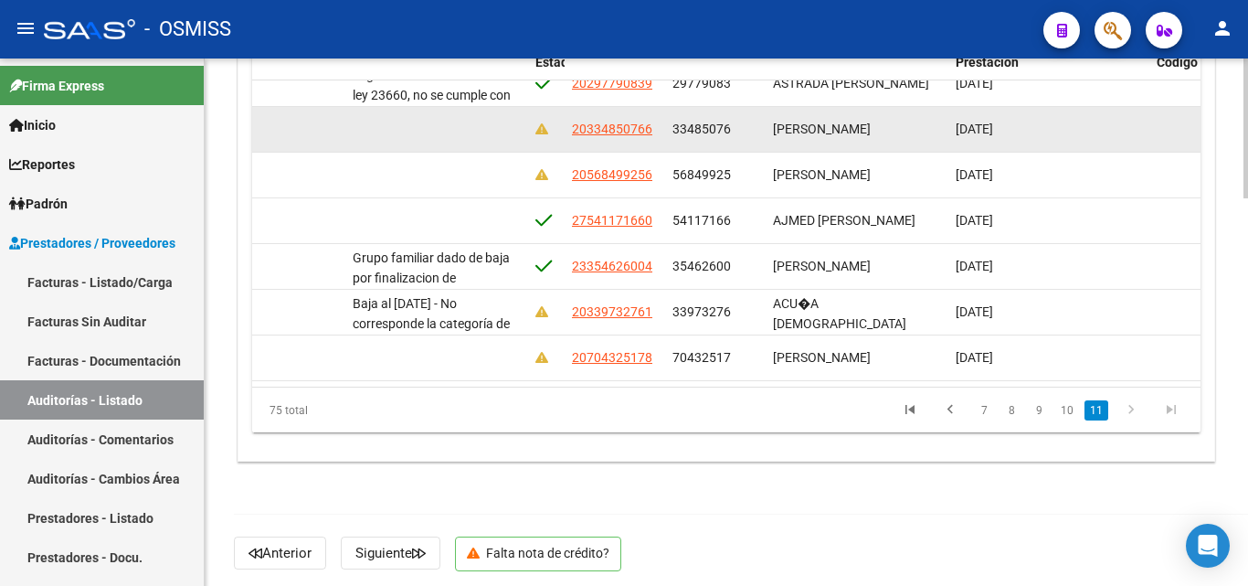
click at [728, 137] on datatable-body-cell "33485076" at bounding box center [715, 129] width 101 height 45
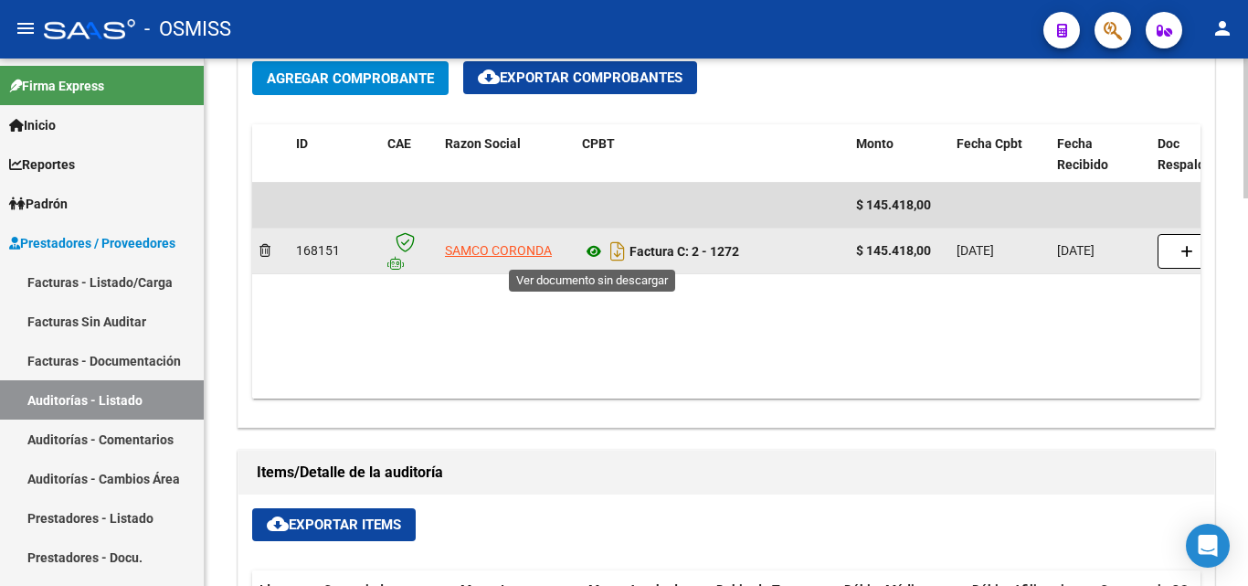
click at [599, 252] on icon at bounding box center [594, 251] width 24 height 22
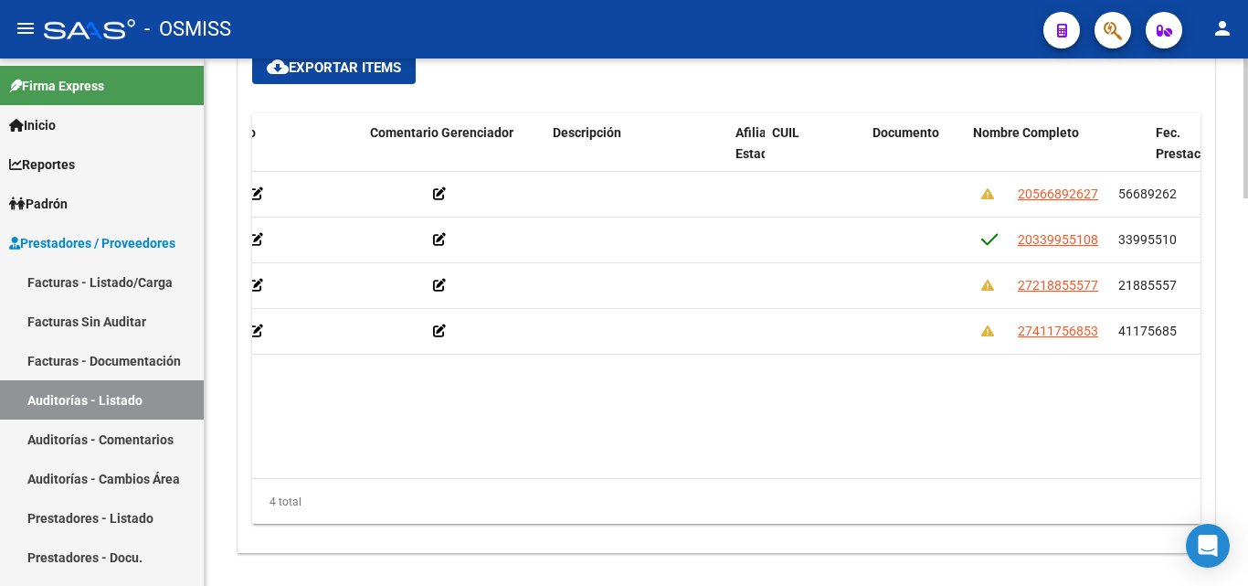
scroll to position [0, 1131]
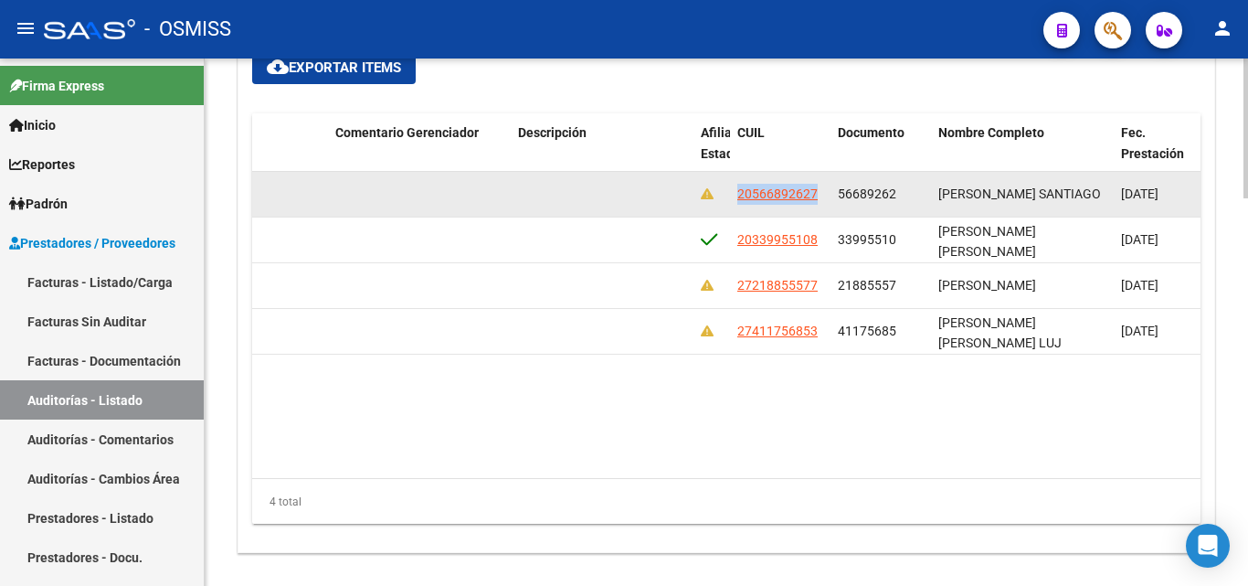
drag, startPoint x: 736, startPoint y: 197, endPoint x: 820, endPoint y: 202, distance: 84.3
click at [820, 202] on datatable-body-cell "20566892627" at bounding box center [780, 194] width 101 height 45
copy span "20566892627"
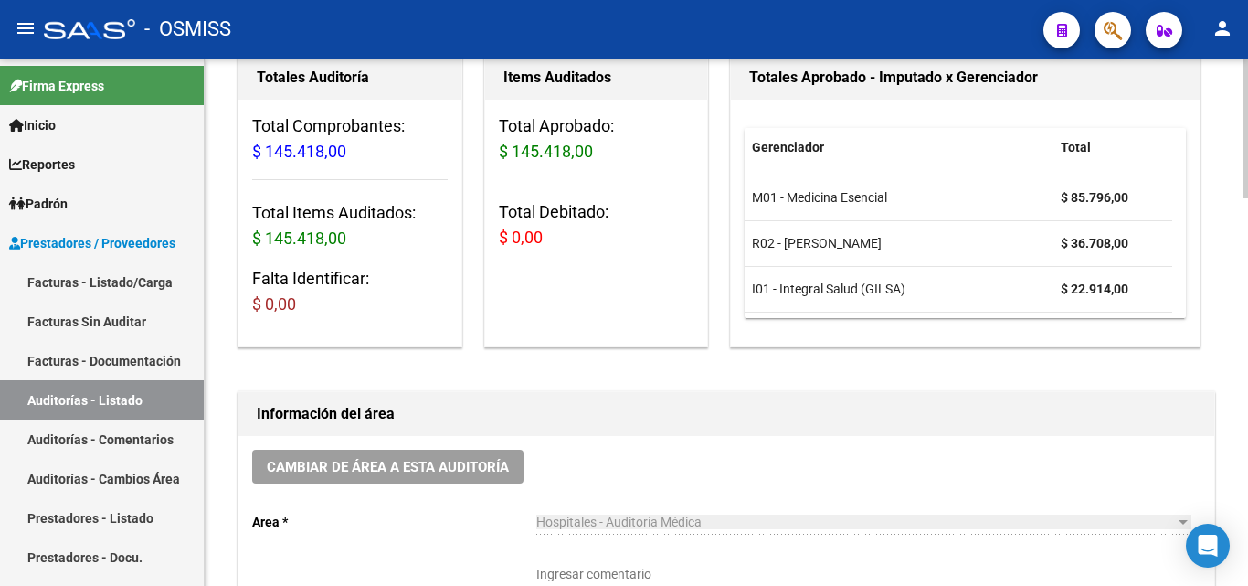
scroll to position [0, 0]
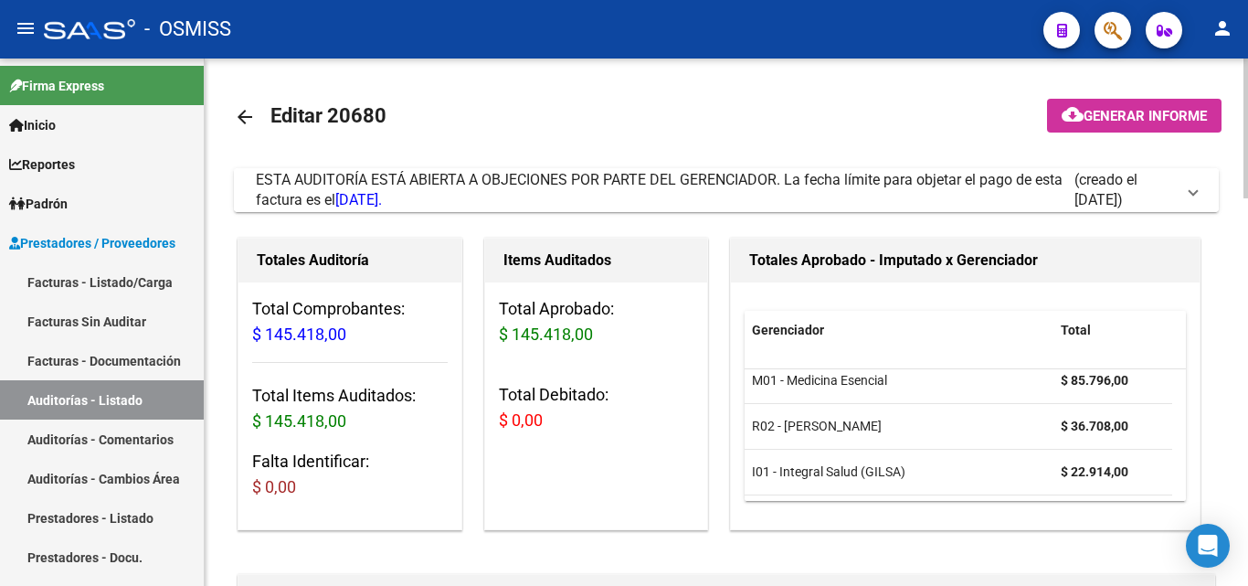
click at [1189, 193] on span "ESTA AUDITORÍA ESTÁ ABIERTA A OBJECIONES POR PARTE DEL GERENCIADOR. La fecha lí…" at bounding box center [723, 190] width 934 height 40
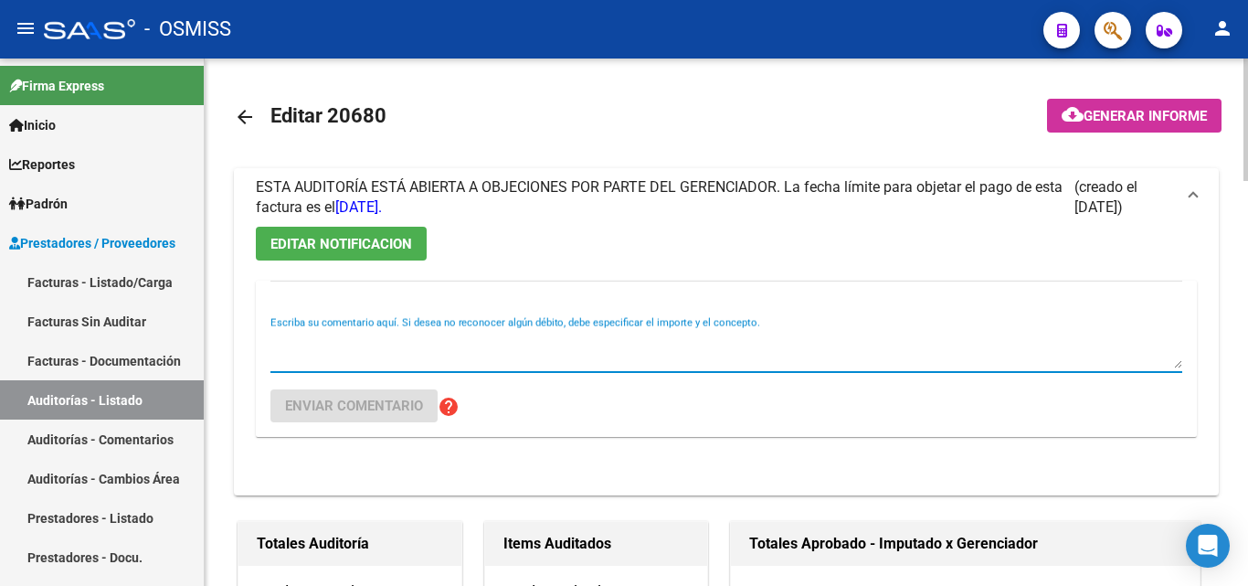
click at [345, 352] on textarea "Escriba su comentario aquí. Si desea no reconocer algún débito, debe especifica…" at bounding box center [727, 350] width 912 height 37
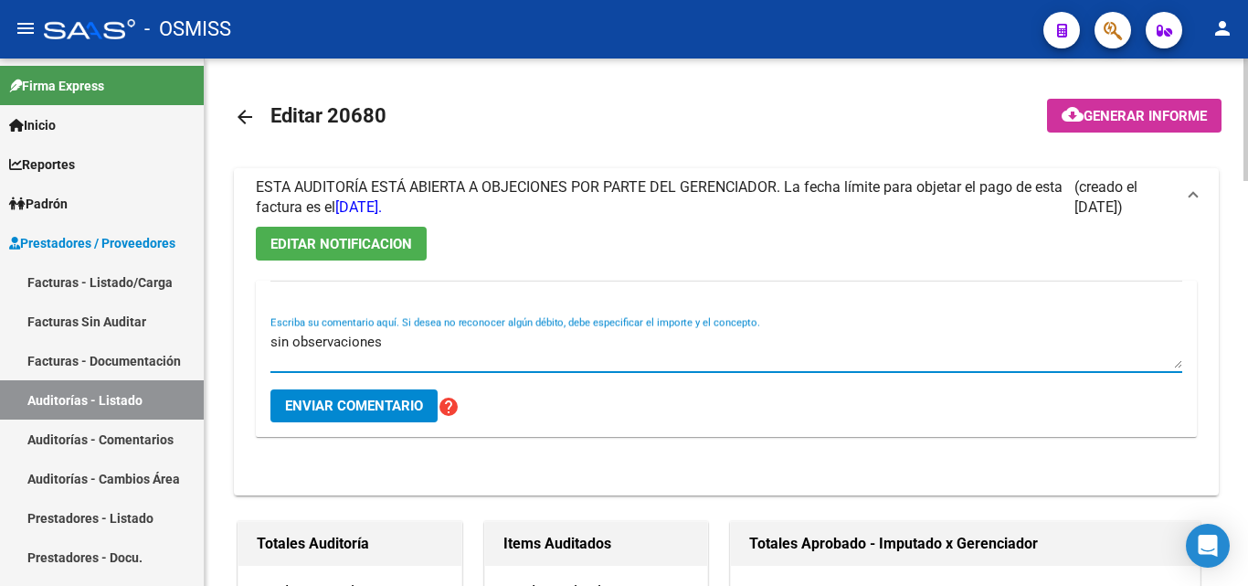
type textarea "sin observaciones"
click at [351, 414] on button "Enviar comentario" at bounding box center [354, 405] width 167 height 33
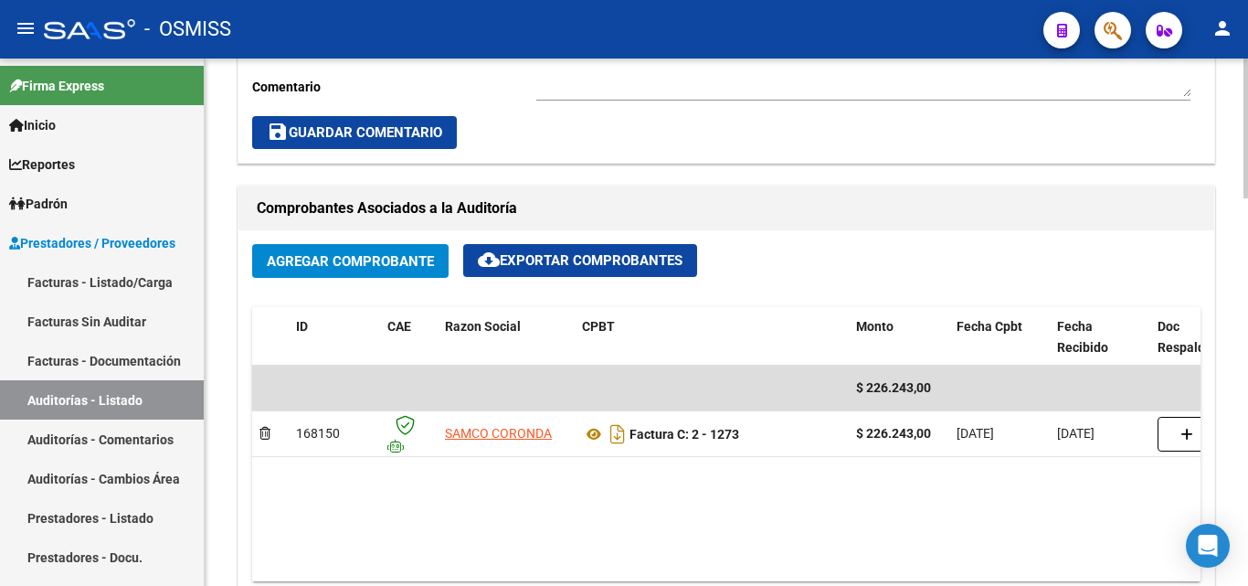
scroll to position [823, 0]
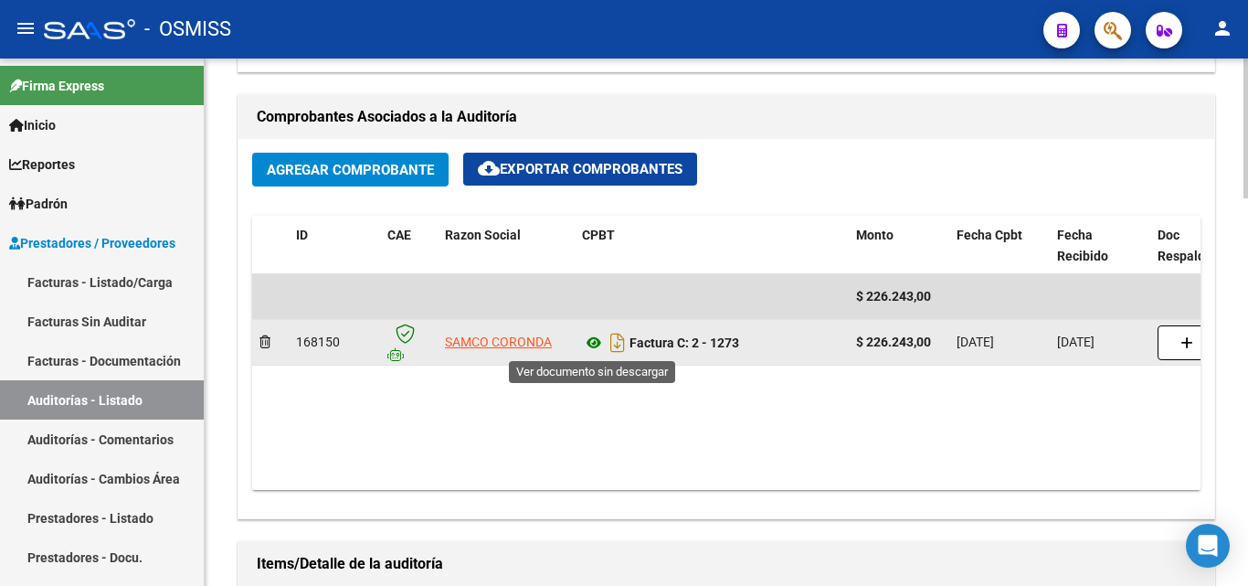
click at [593, 348] on icon at bounding box center [594, 343] width 24 height 22
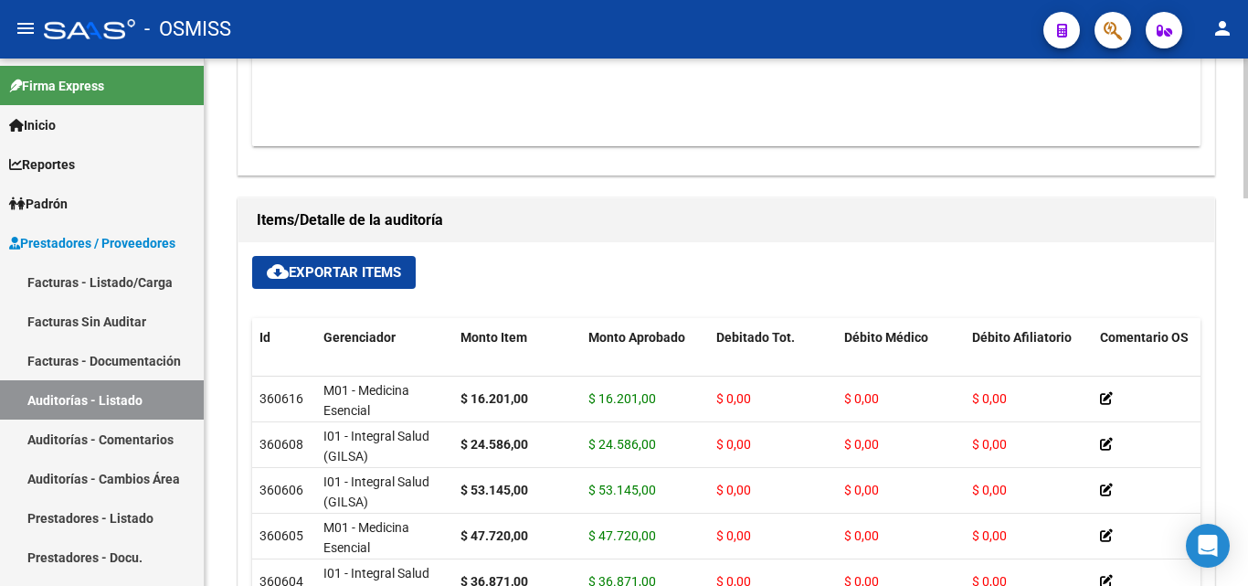
scroll to position [1188, 0]
